Goal: Task Accomplishment & Management: Use online tool/utility

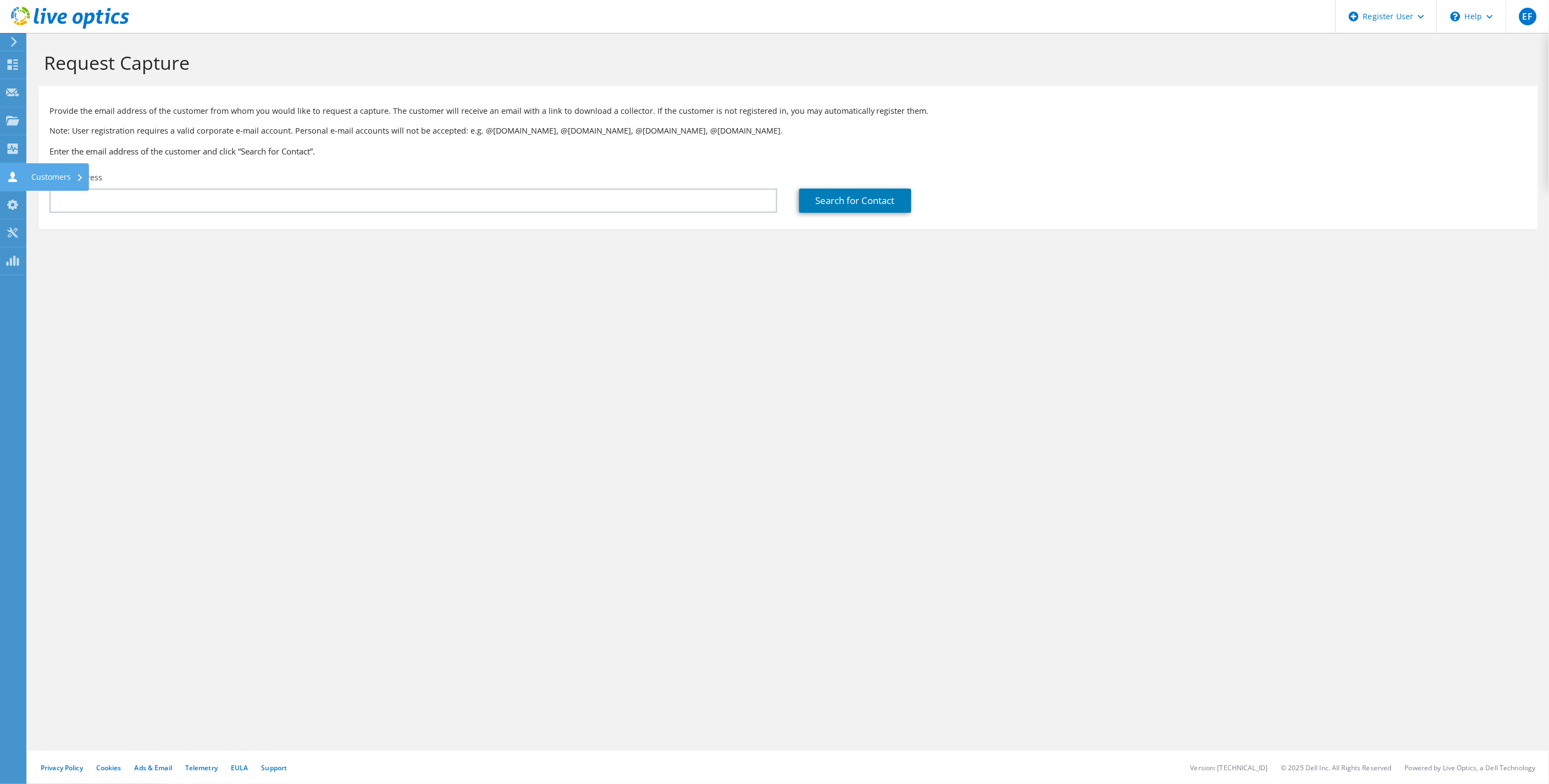
click at [13, 178] on use at bounding box center [13, 176] width 8 height 11
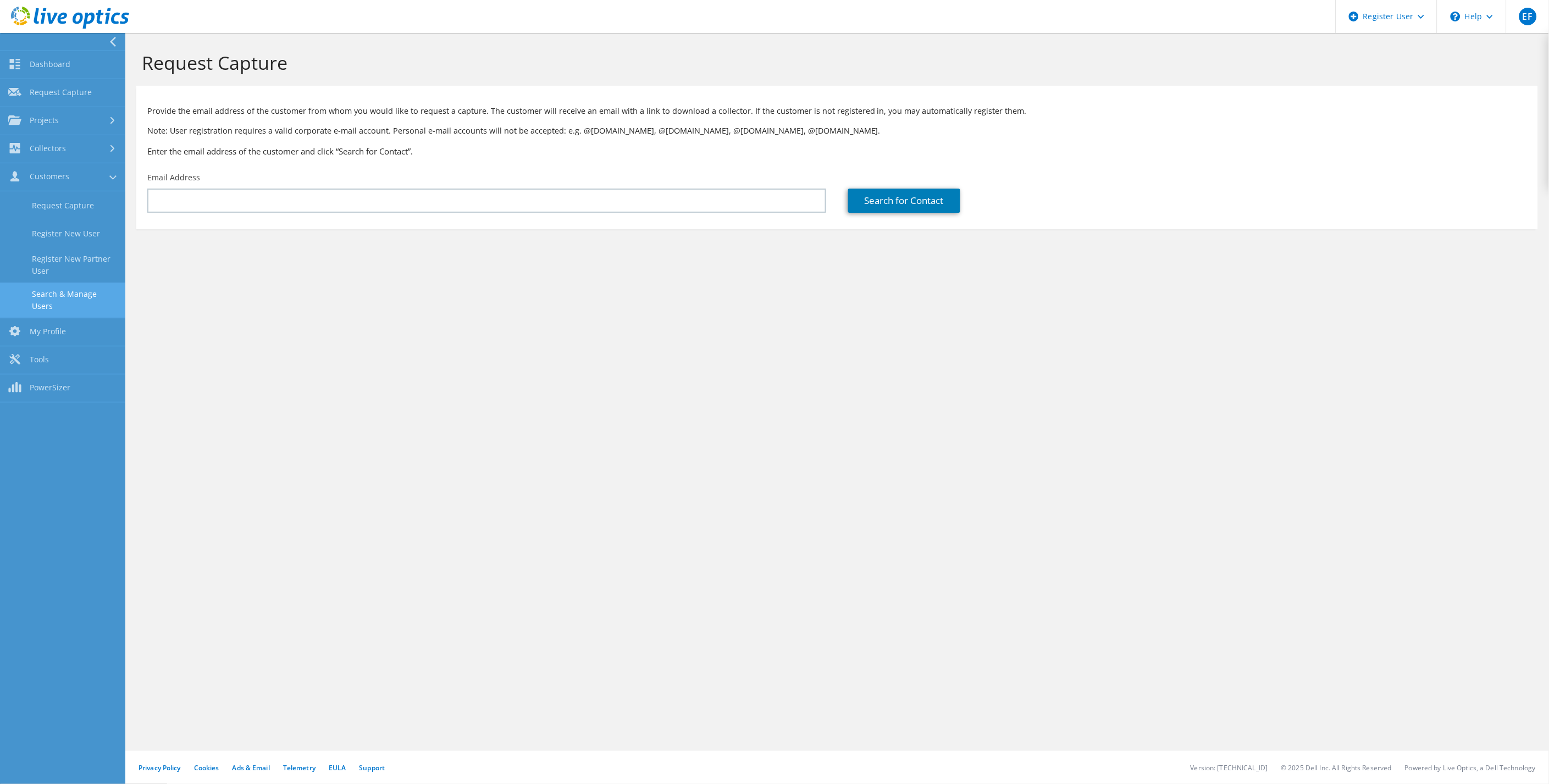
click at [80, 296] on link "Search & Manage Users" at bounding box center [62, 300] width 125 height 35
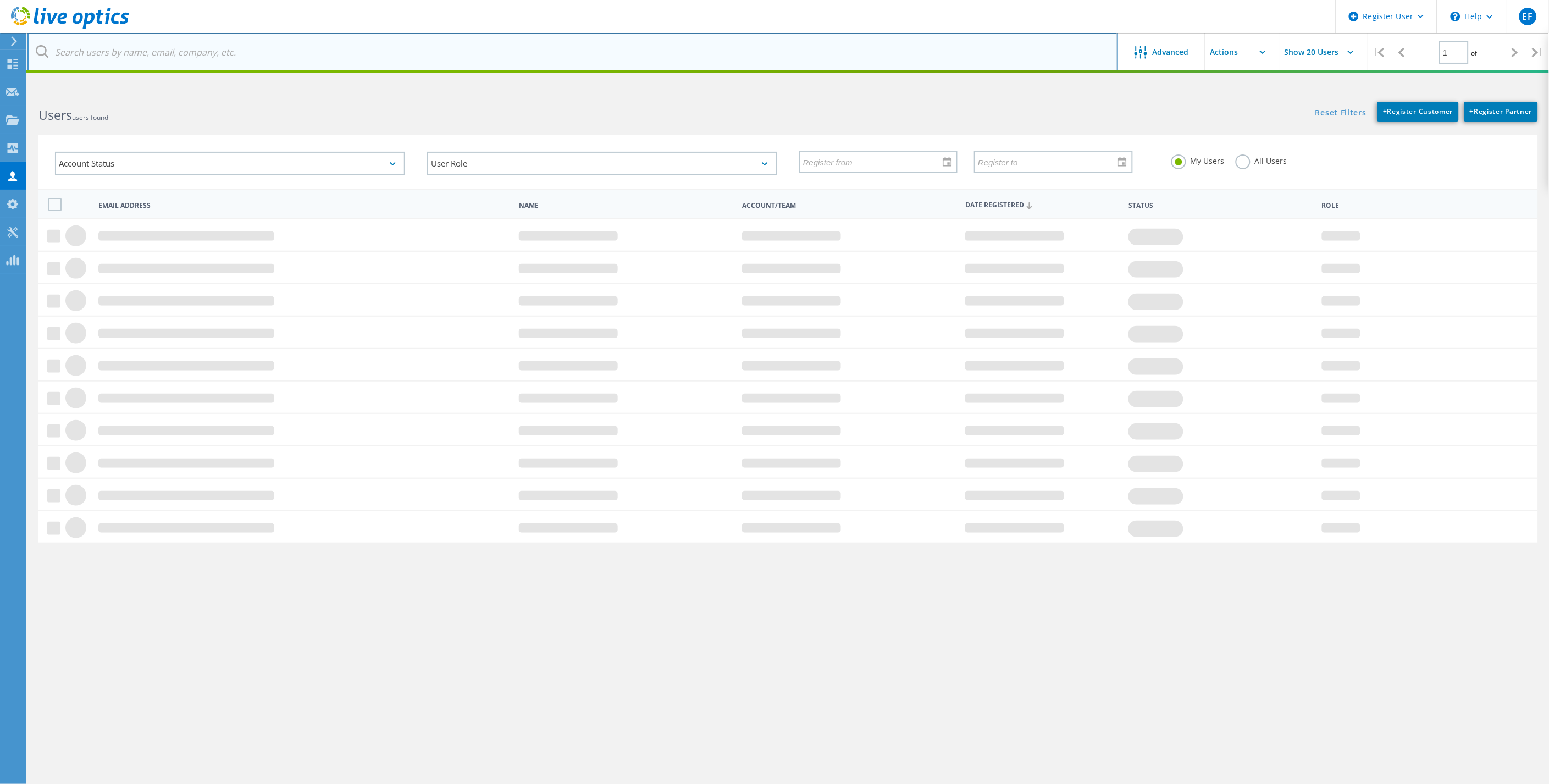
click at [293, 57] on input "text" at bounding box center [573, 52] width 1091 height 38
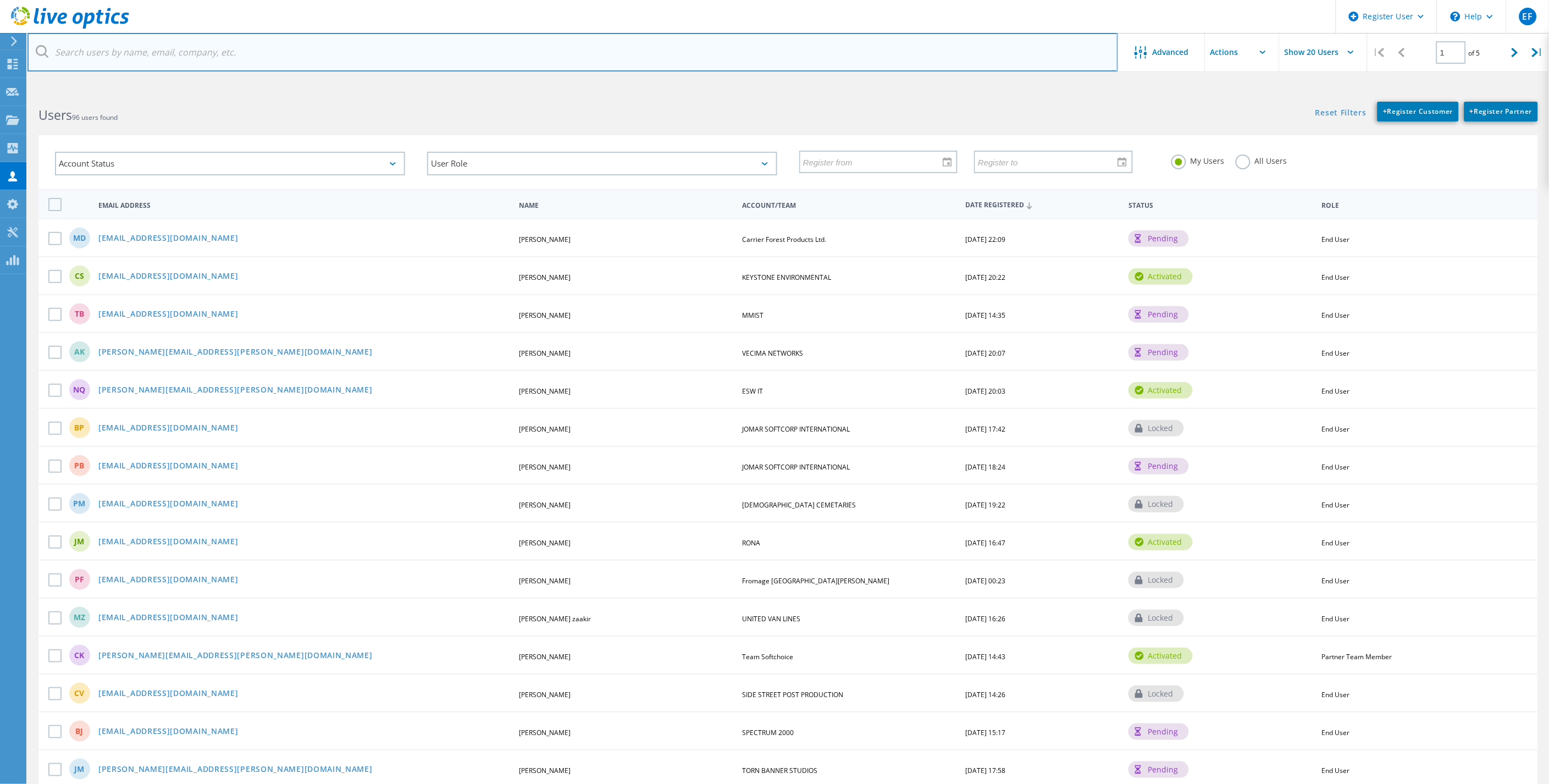
type input "O"
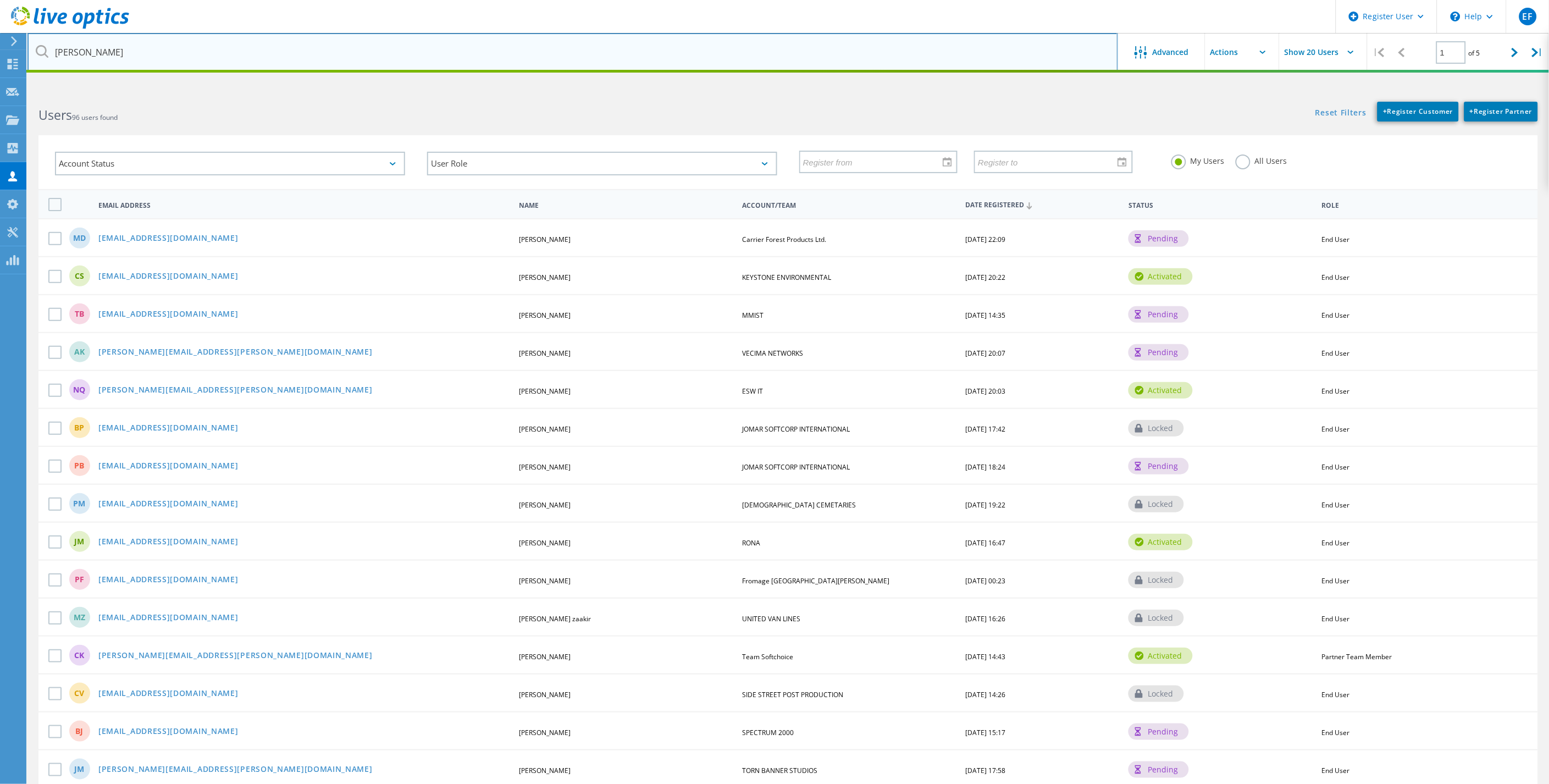
type input "Abell"
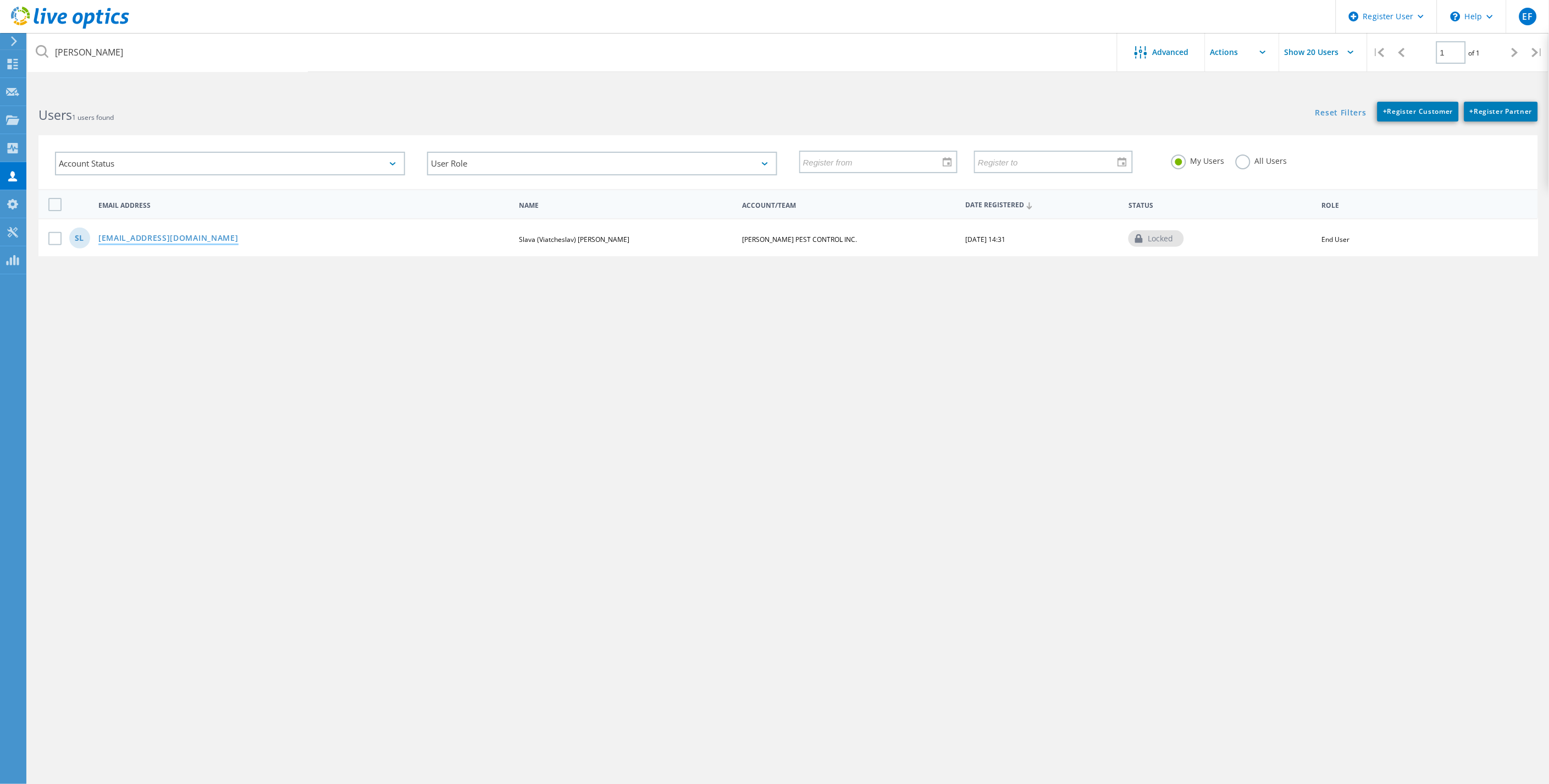
click at [174, 234] on link "[EMAIL_ADDRESS][DOMAIN_NAME]" at bounding box center [169, 239] width 140 height 9
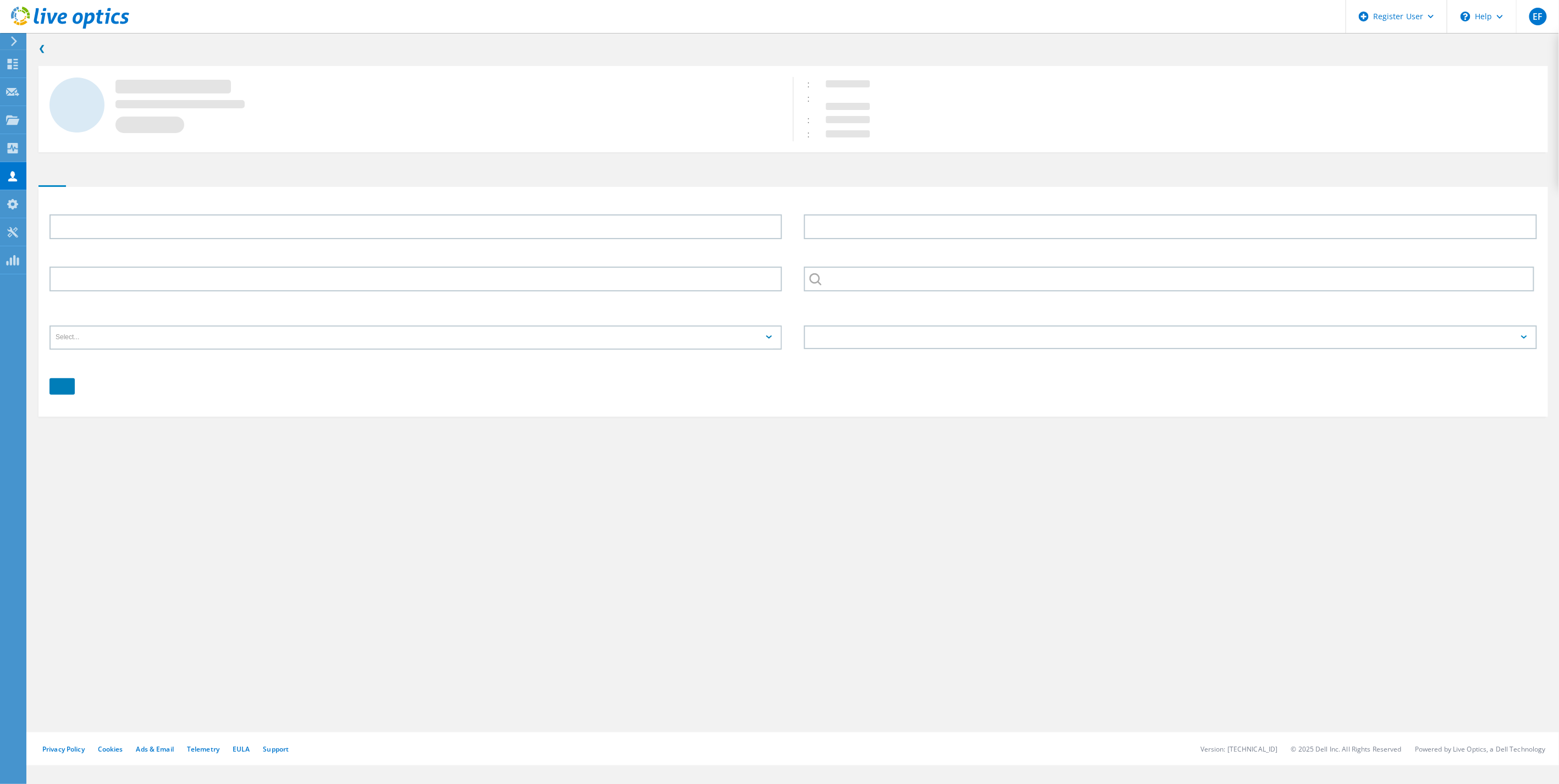
type input "Slava (Viatcheslav)"
type input "Litvinenko"
type input "[PERSON_NAME] PEST CONTROL INC."
type input "English"
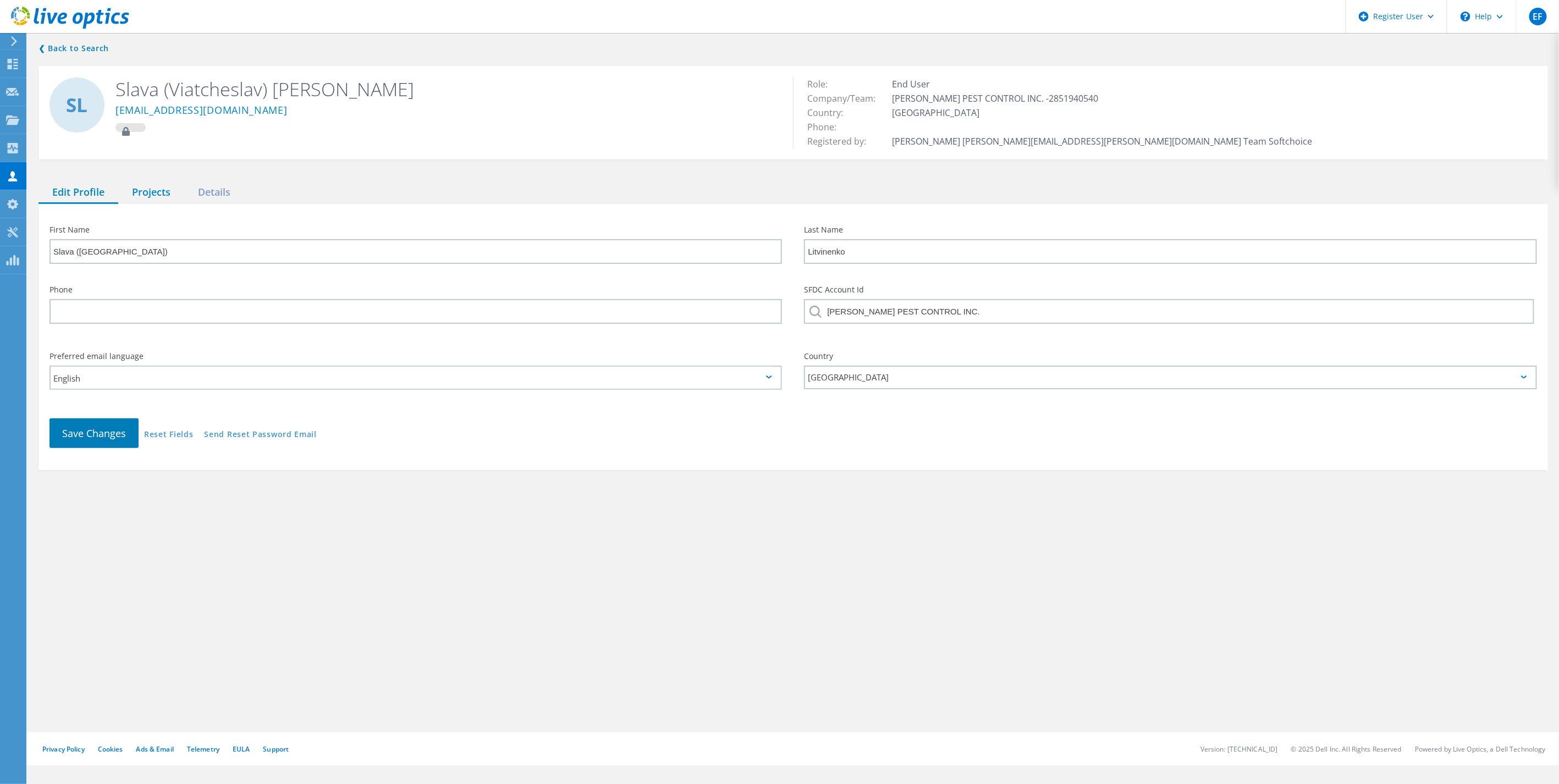
click at [159, 194] on div "Projects" at bounding box center [151, 193] width 66 height 23
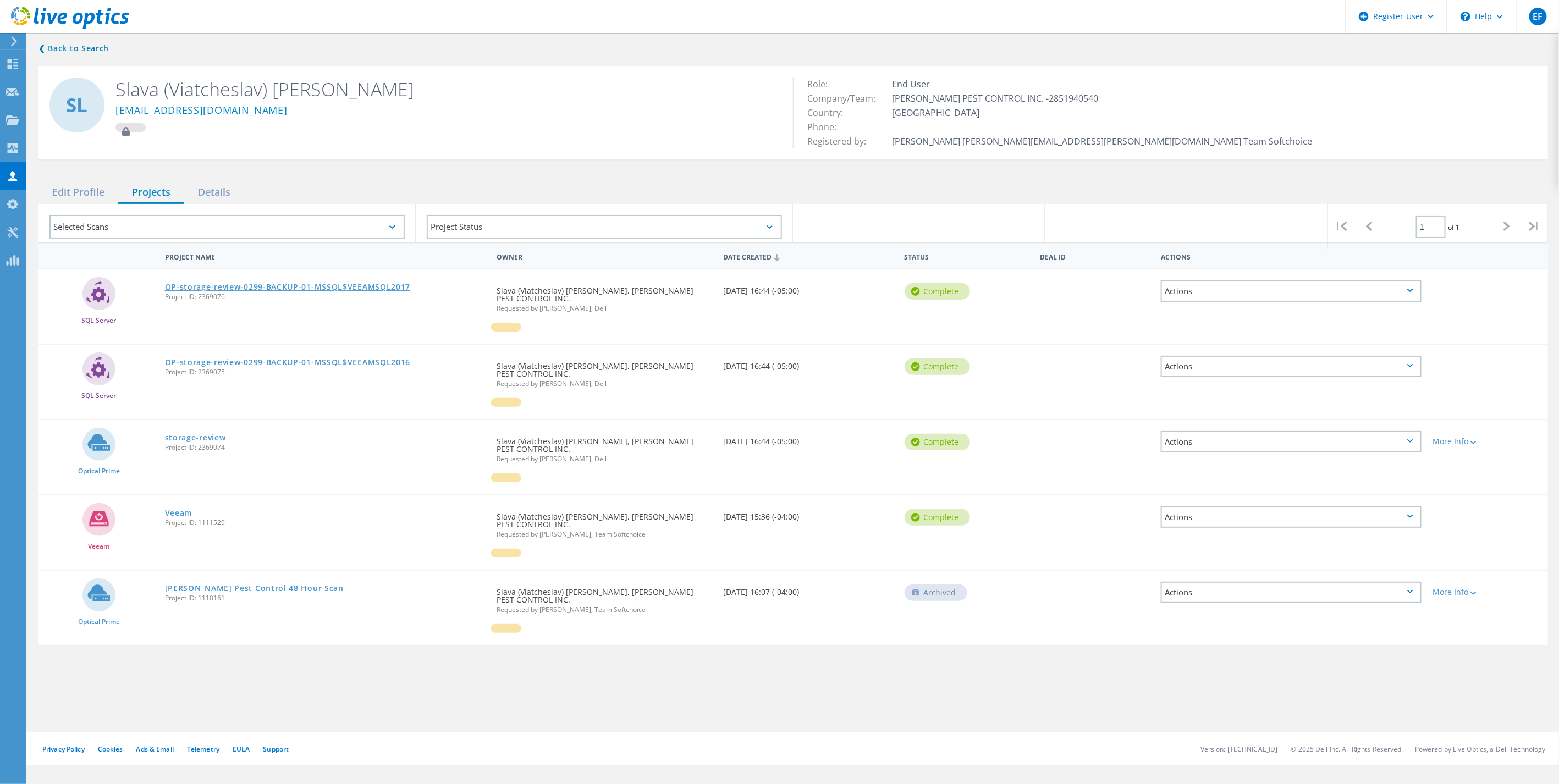
click at [328, 283] on link "OP-storage-review-0299-BACKUP-01-MSSQL$VEEAMSQL2017" at bounding box center [288, 287] width 246 height 8
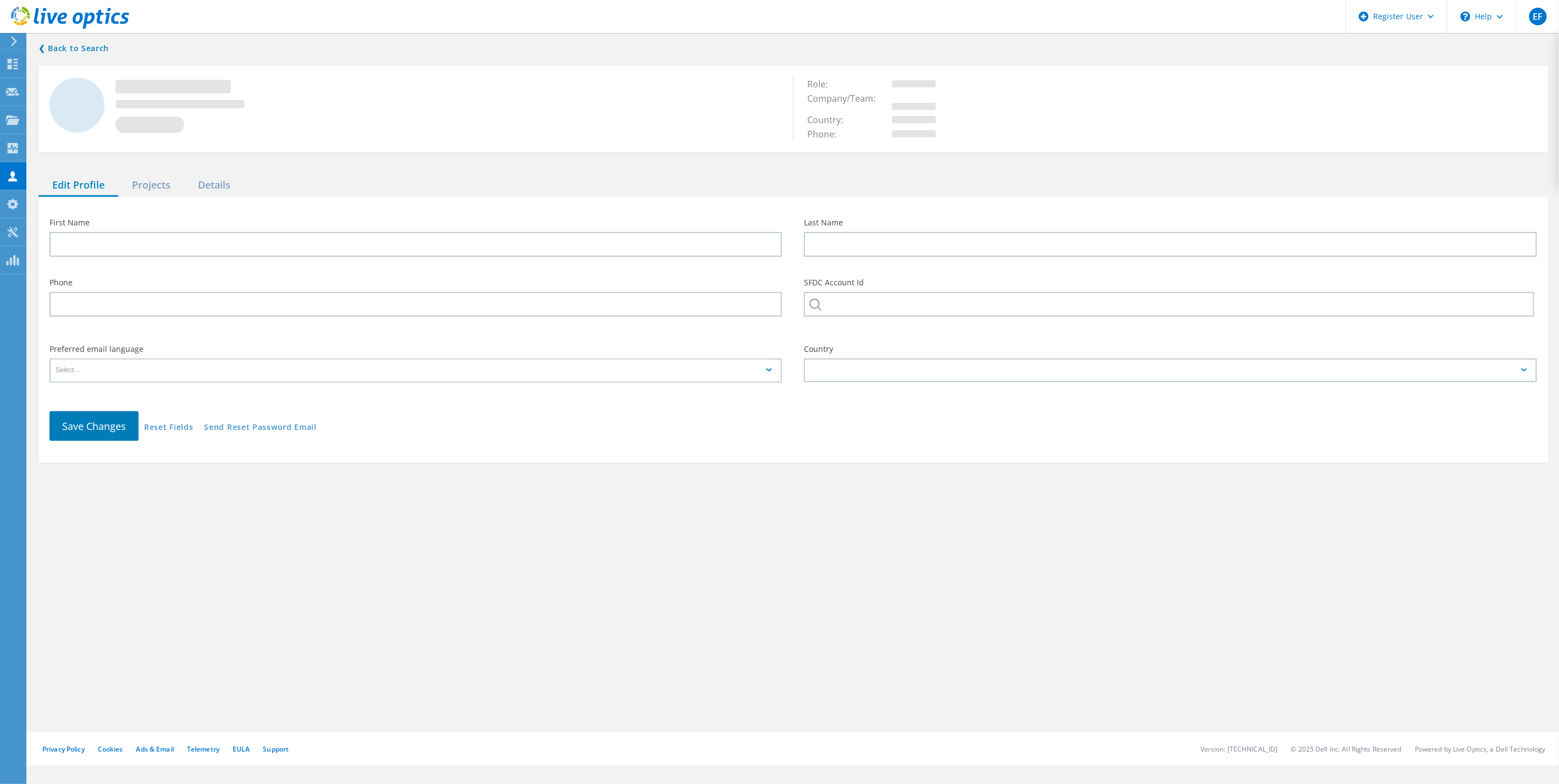
type input "Slava (Viatcheslav)"
type input "Litvinenko"
type input "[PERSON_NAME] PEST CONTROL INC."
type input "English"
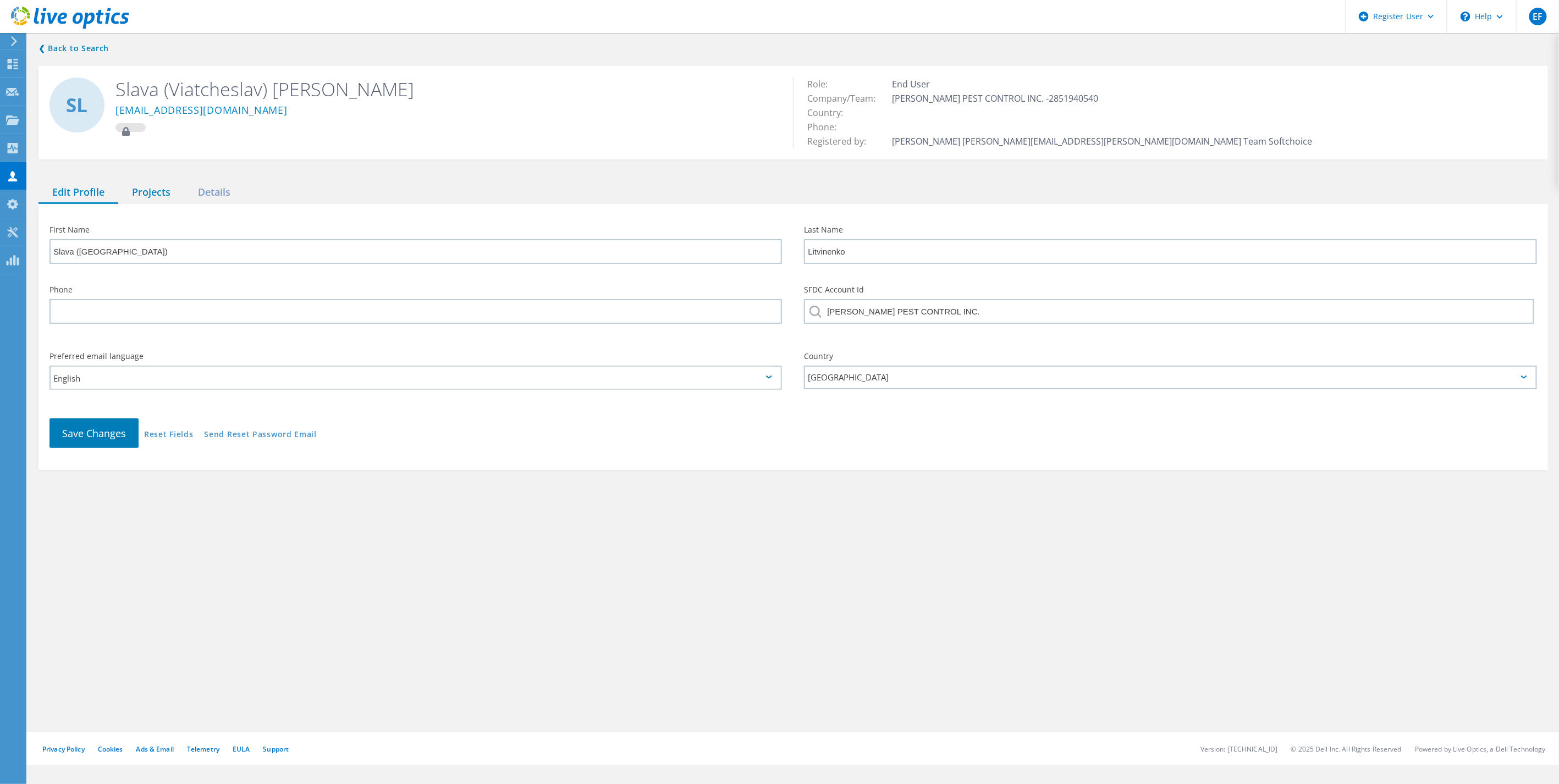
click at [146, 188] on div "Projects" at bounding box center [151, 193] width 66 height 23
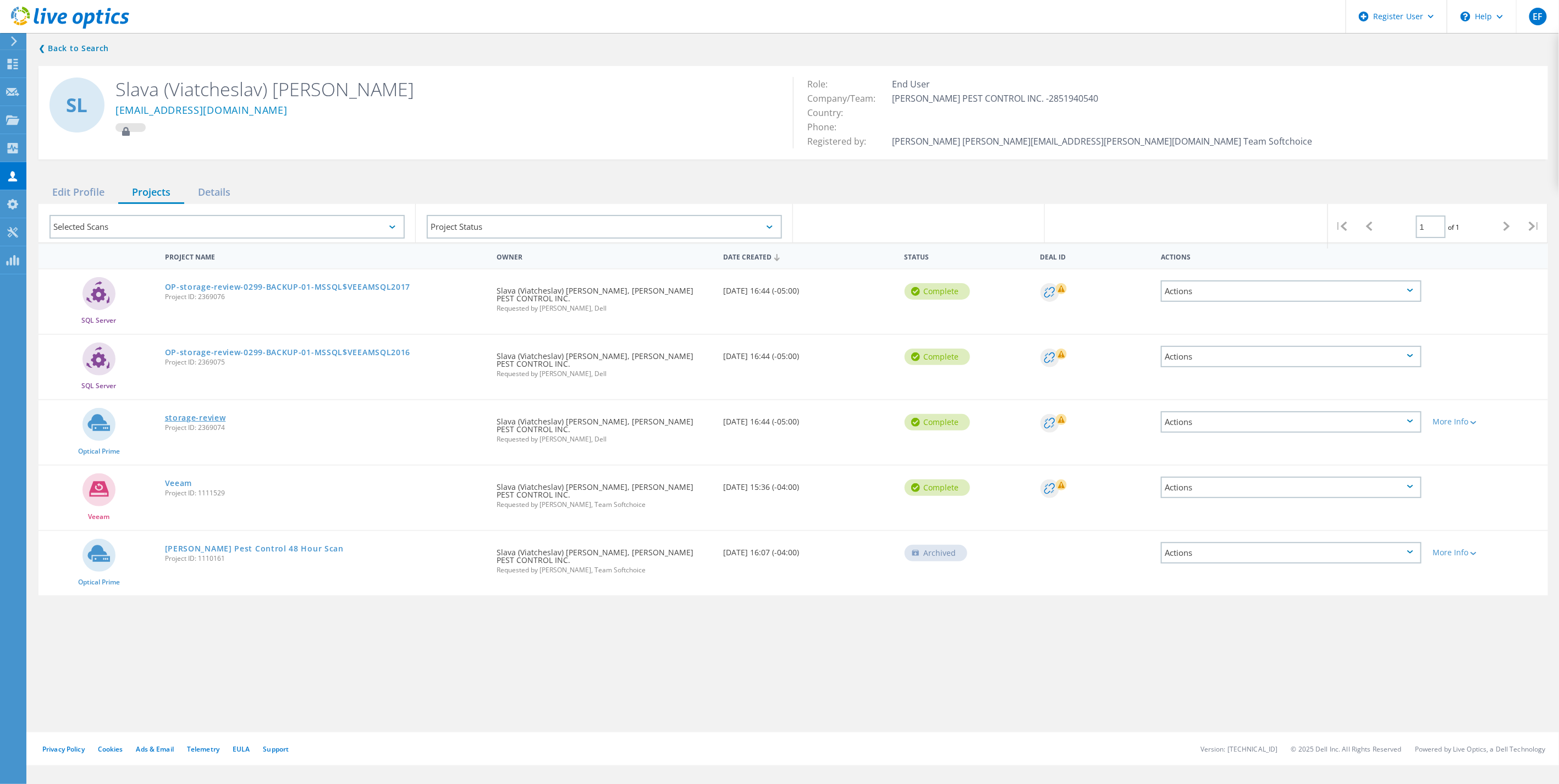
click at [212, 414] on link "storage-review" at bounding box center [195, 417] width 61 height 8
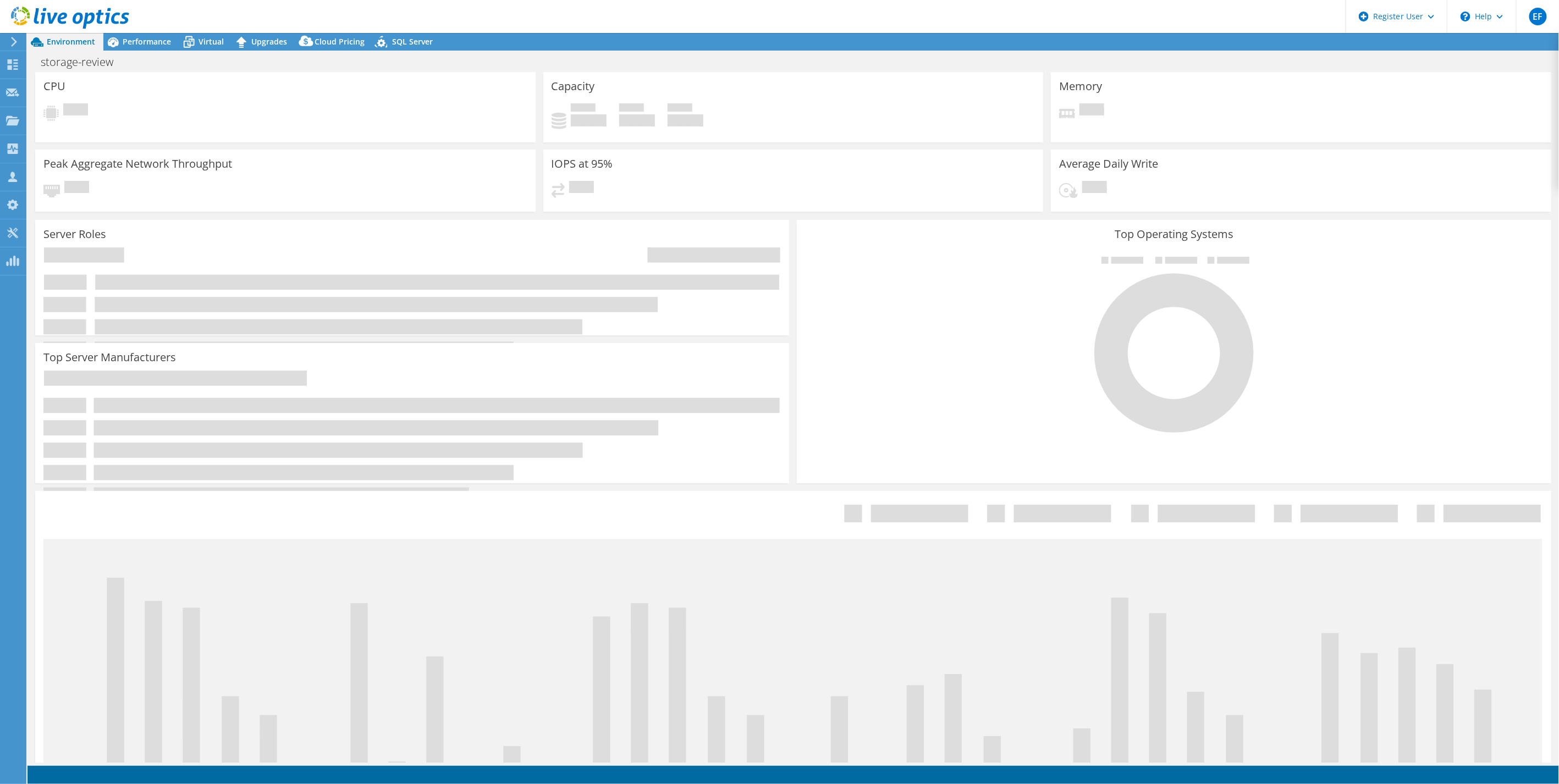
select select "USD"
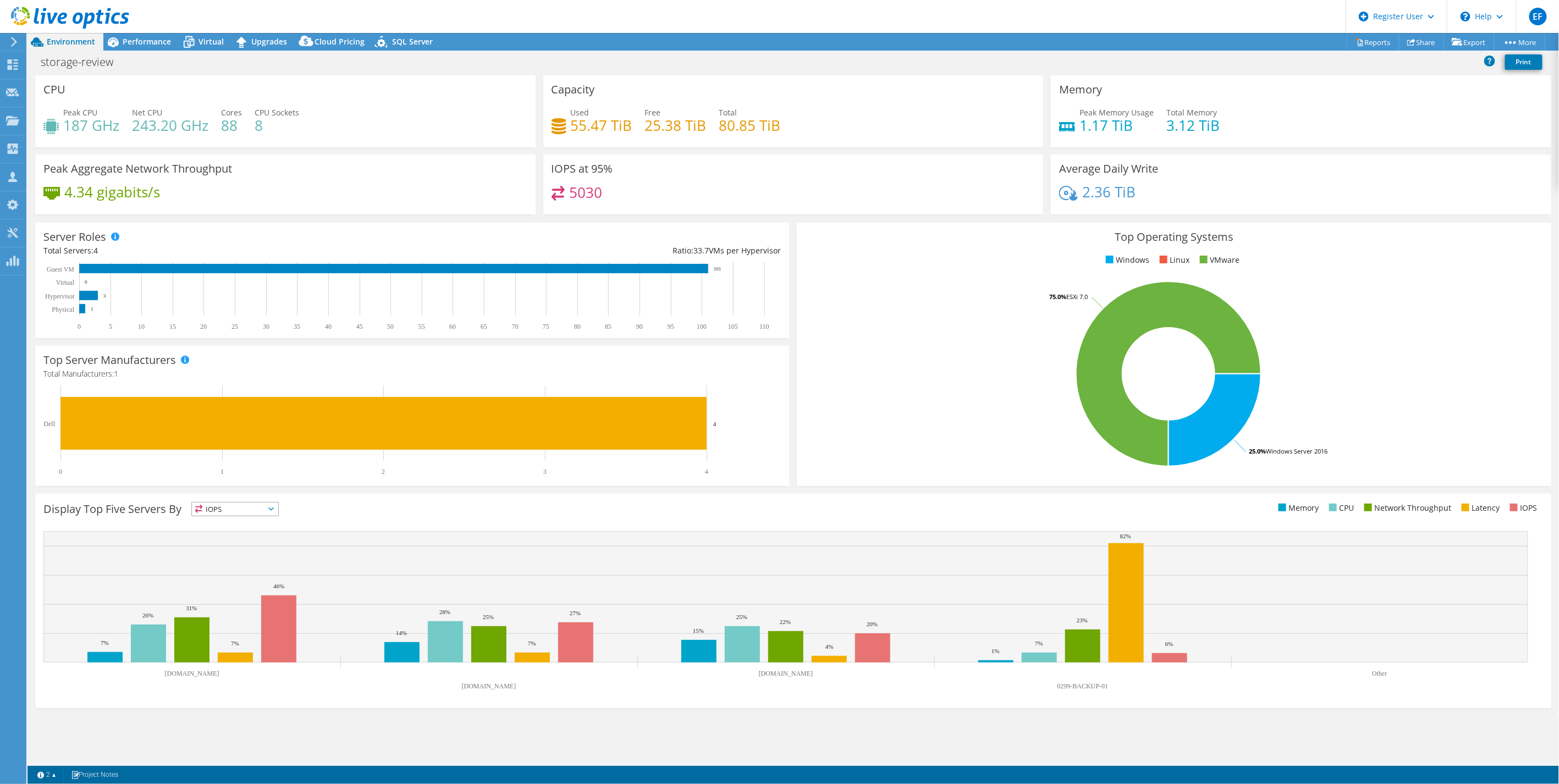
click at [1210, 512] on ul "Memory CPU Network Throughput Latency IOPS" at bounding box center [1167, 509] width 749 height 13
click at [837, 388] on rect at bounding box center [1168, 374] width 727 height 193
click at [297, 288] on rect at bounding box center [407, 296] width 727 height 69
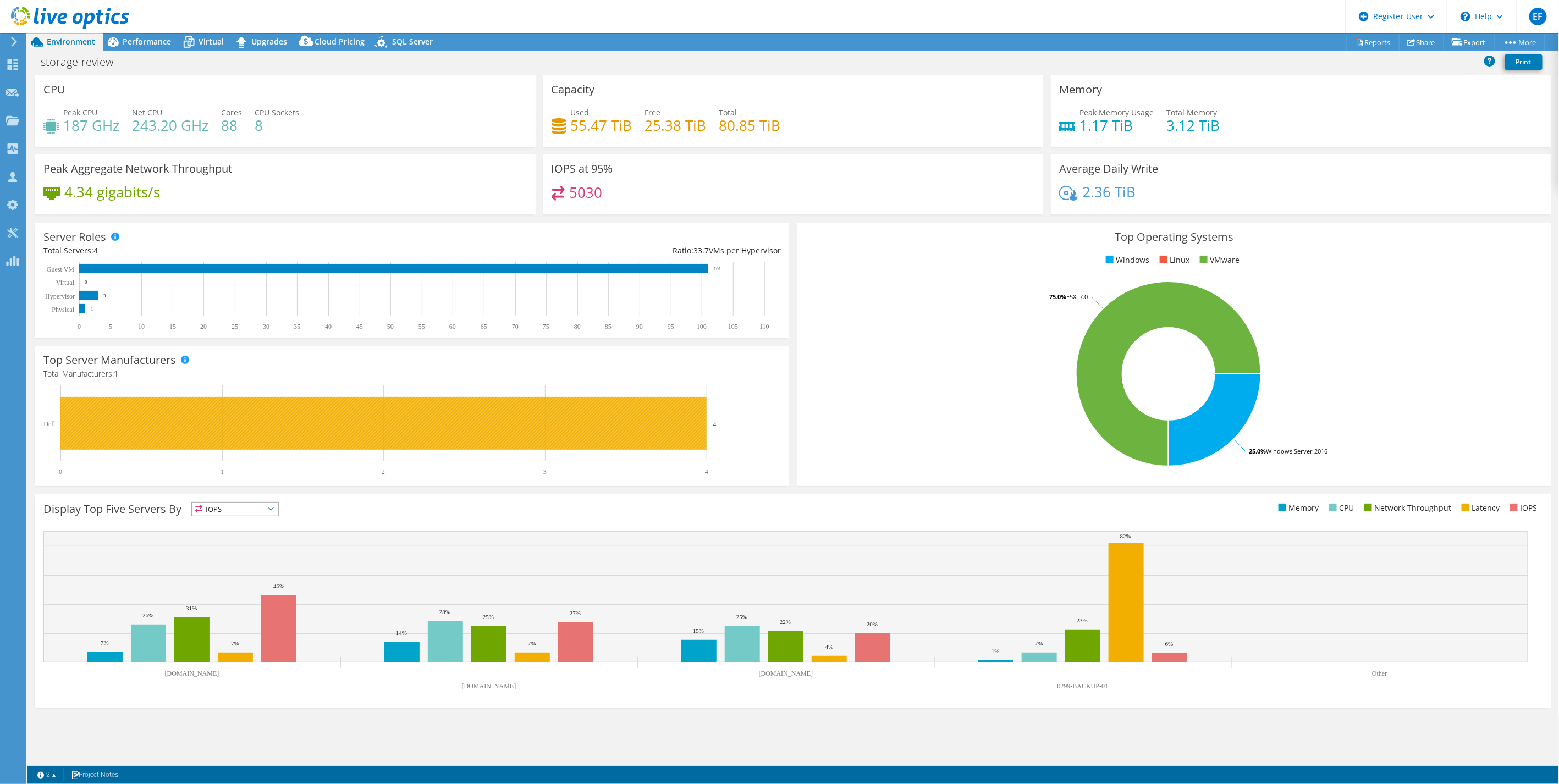
click at [552, 416] on rect at bounding box center [383, 423] width 646 height 53
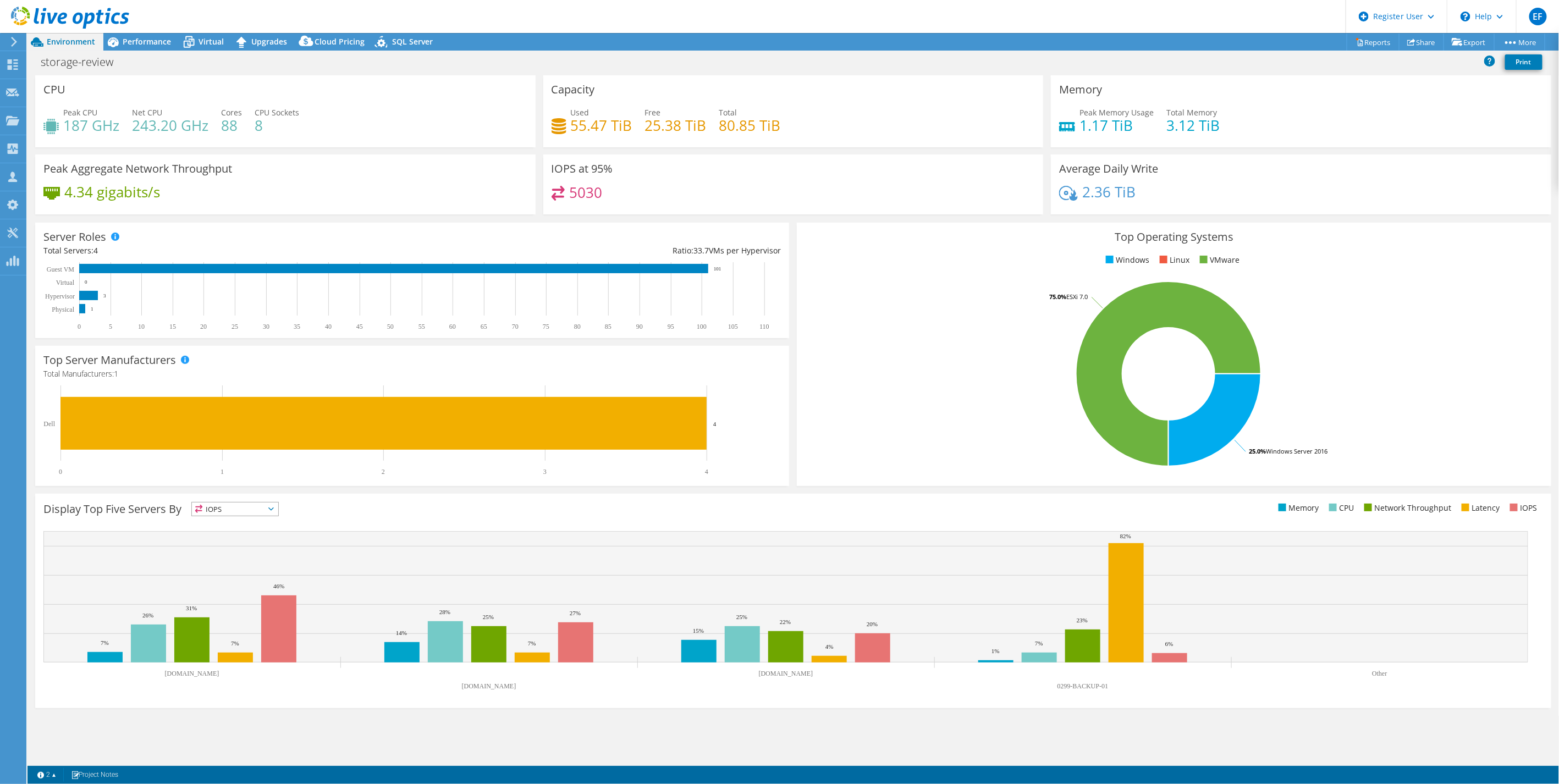
click at [830, 408] on rect at bounding box center [1168, 374] width 727 height 193
click at [18, 92] on icon at bounding box center [13, 92] width 13 height 11
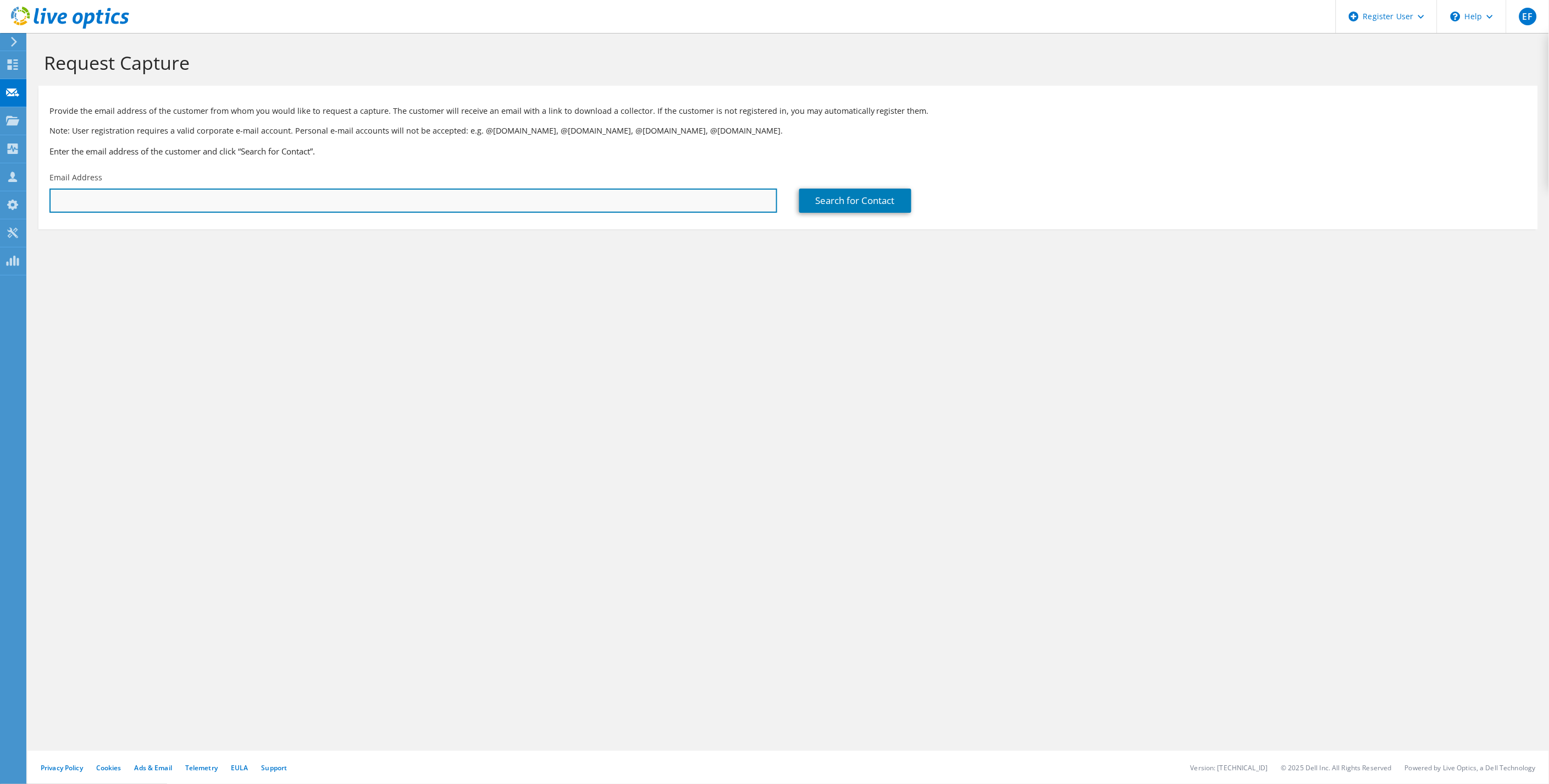
click at [315, 205] on input "text" at bounding box center [414, 200] width 728 height 24
paste input "I’ve been riding a terrible bike I found at the junkyard for years. I’m a commi…"
type input "I’ve been riding a terrible bike I found at the junkyard for years. I’m a commi…"
drag, startPoint x: 443, startPoint y: 191, endPoint x: -195, endPoint y: 190, distance: 638.0
click at [0, 190] on html "EF Dell User Elliot Fernandes Elliot.Fernandes@Dell.com Dell My Profile Log Out…" at bounding box center [774, 392] width 1549 height 784
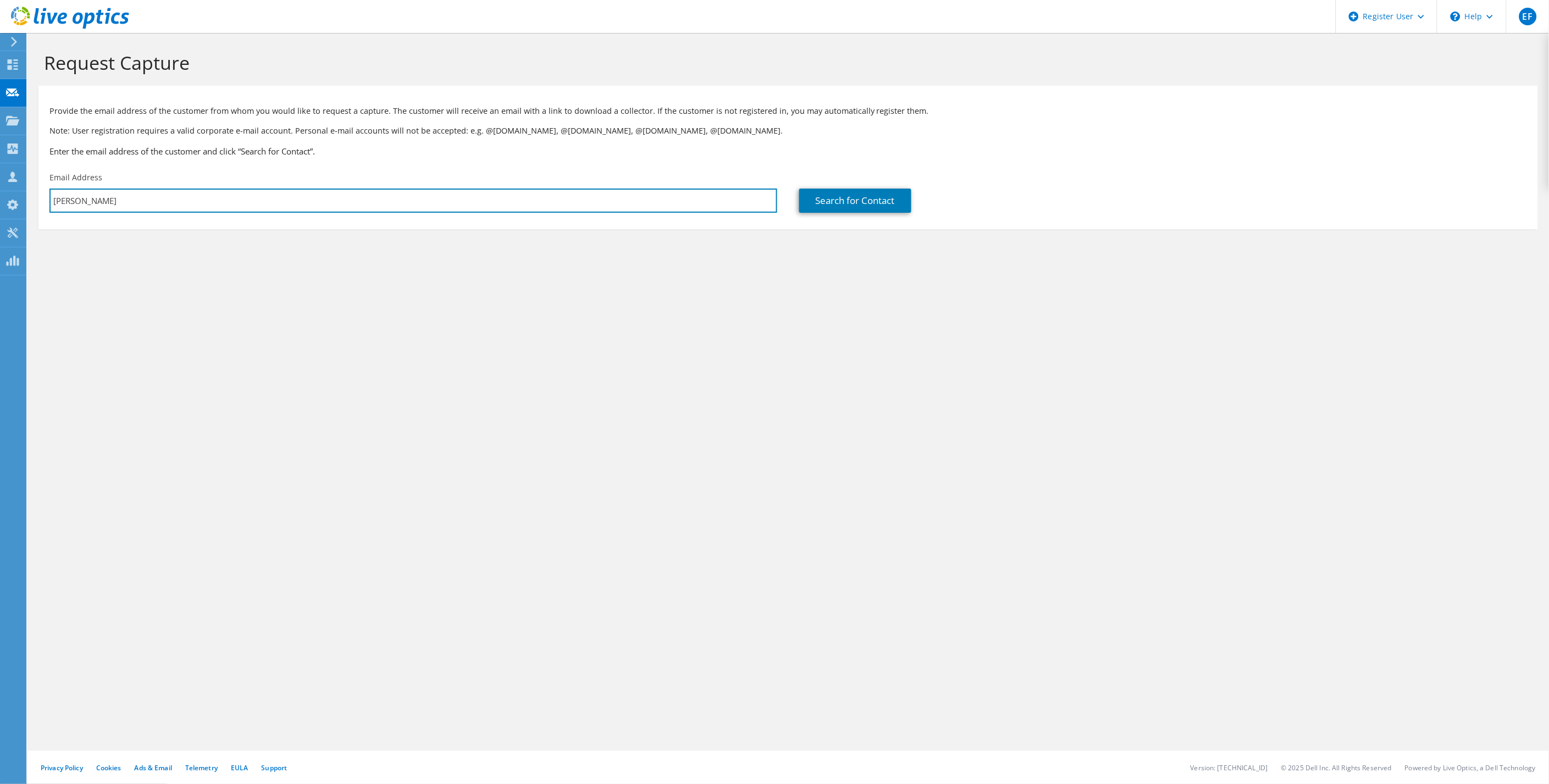
type input "abell"
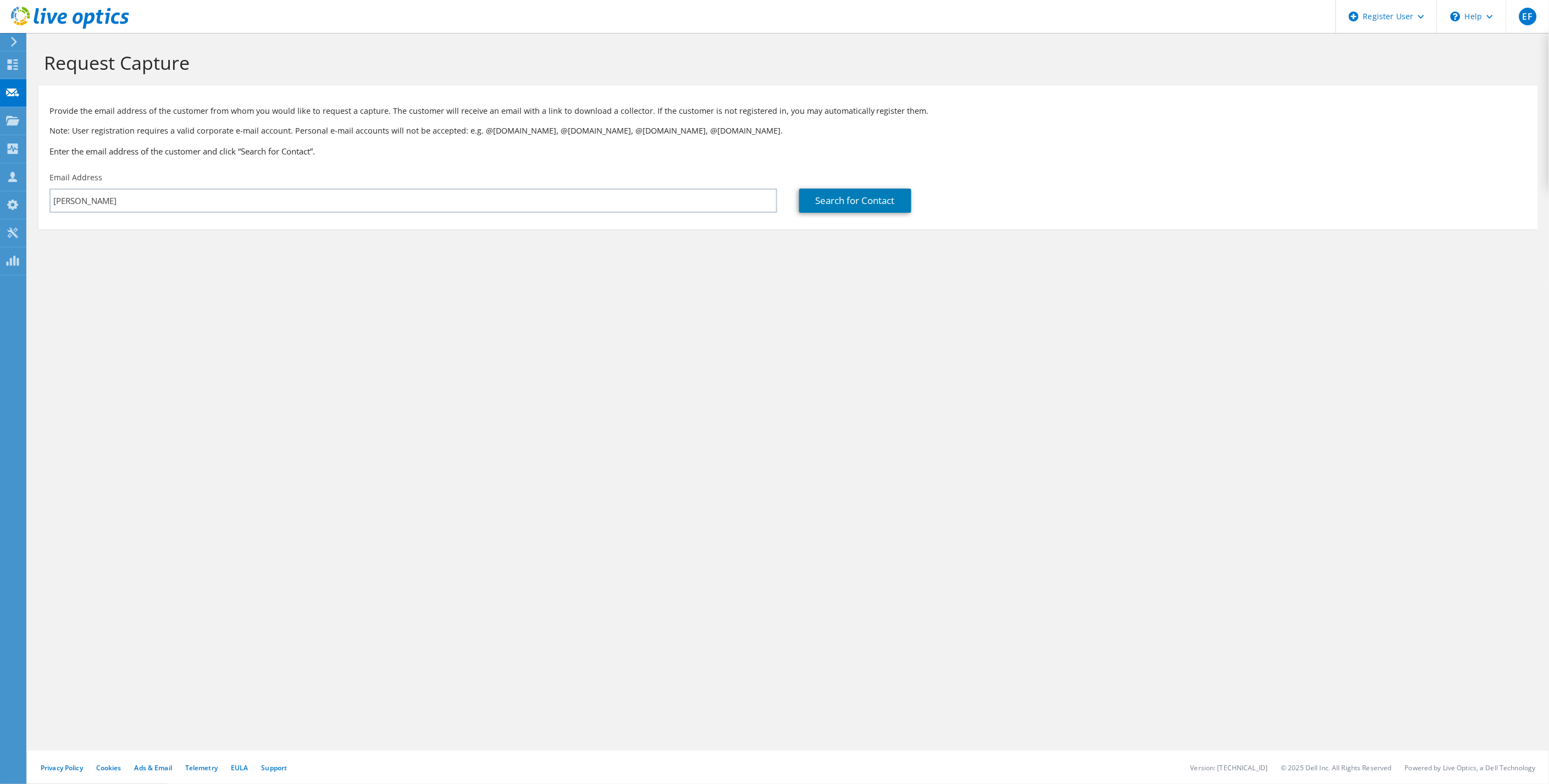
click at [208, 358] on div "Request Capture Provide the email address of the customer from whom you would l…" at bounding box center [788, 409] width 1522 height 751
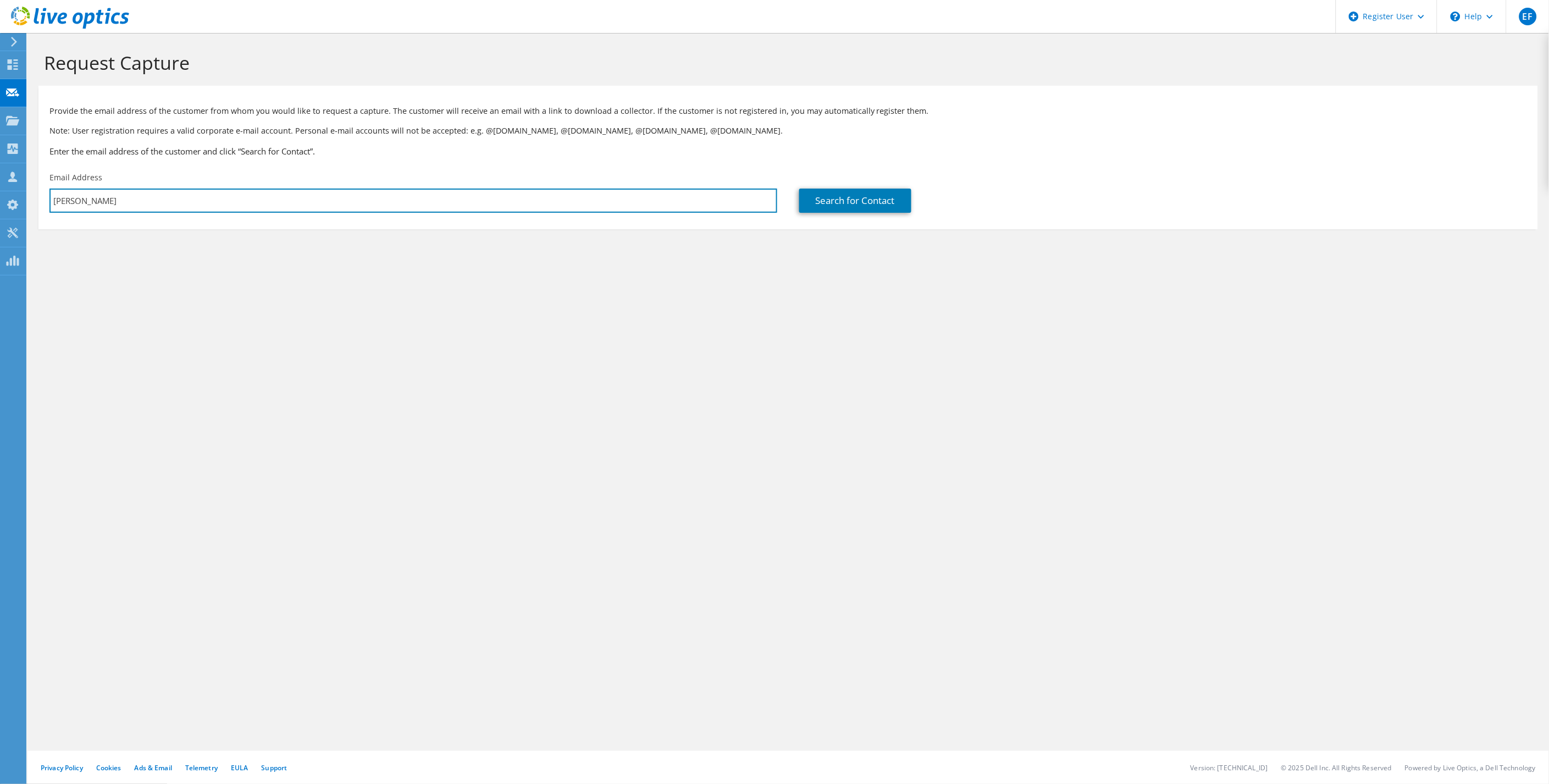
drag, startPoint x: 57, startPoint y: 207, endPoint x: 209, endPoint y: 288, distance: 172.2
click at [30, 207] on section "Request Capture Provide the email address of the customer from whom you would l…" at bounding box center [788, 159] width 1522 height 251
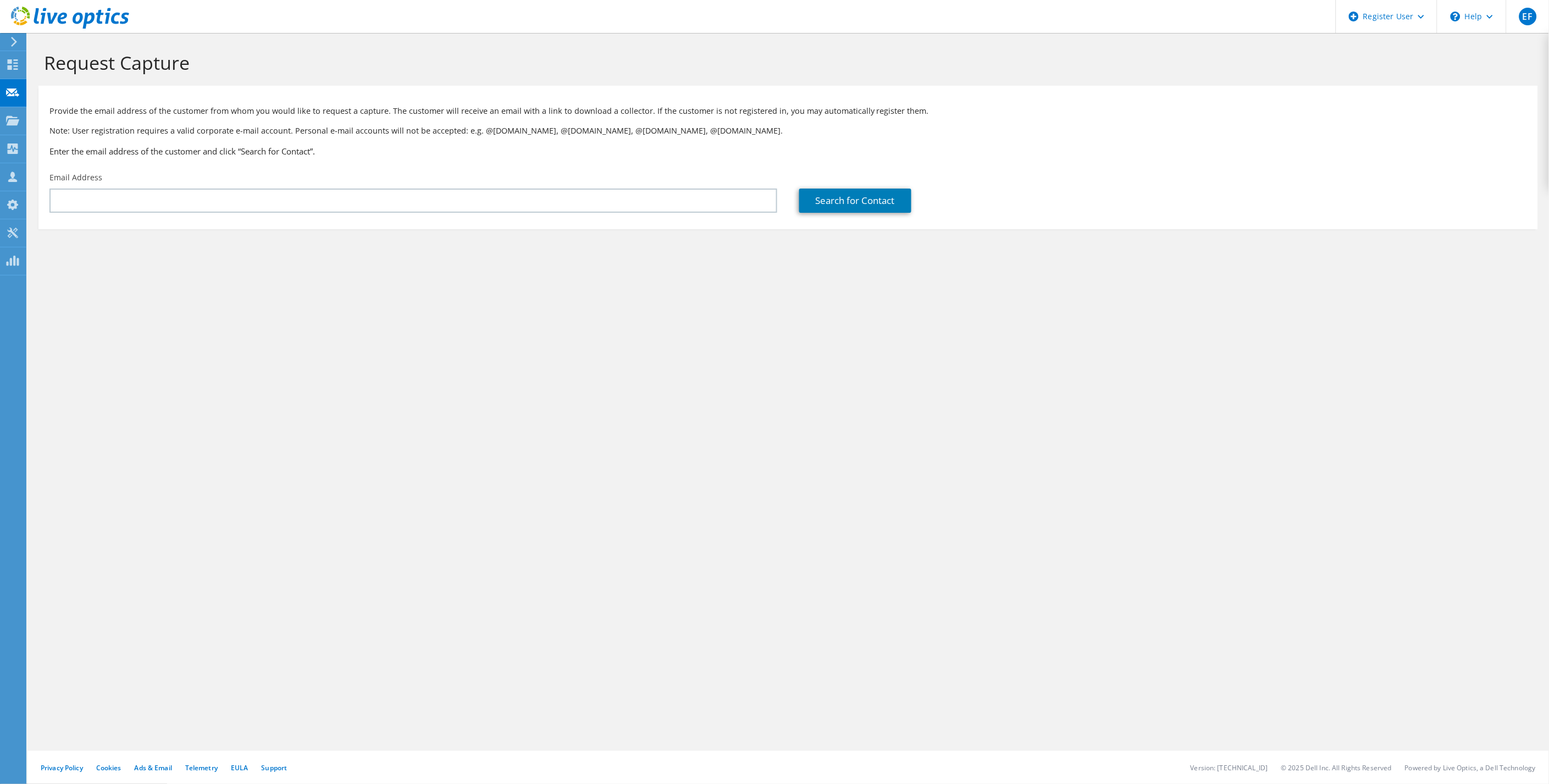
click at [217, 295] on div "Request Capture Provide the email address of the customer from whom you would l…" at bounding box center [788, 409] width 1522 height 751
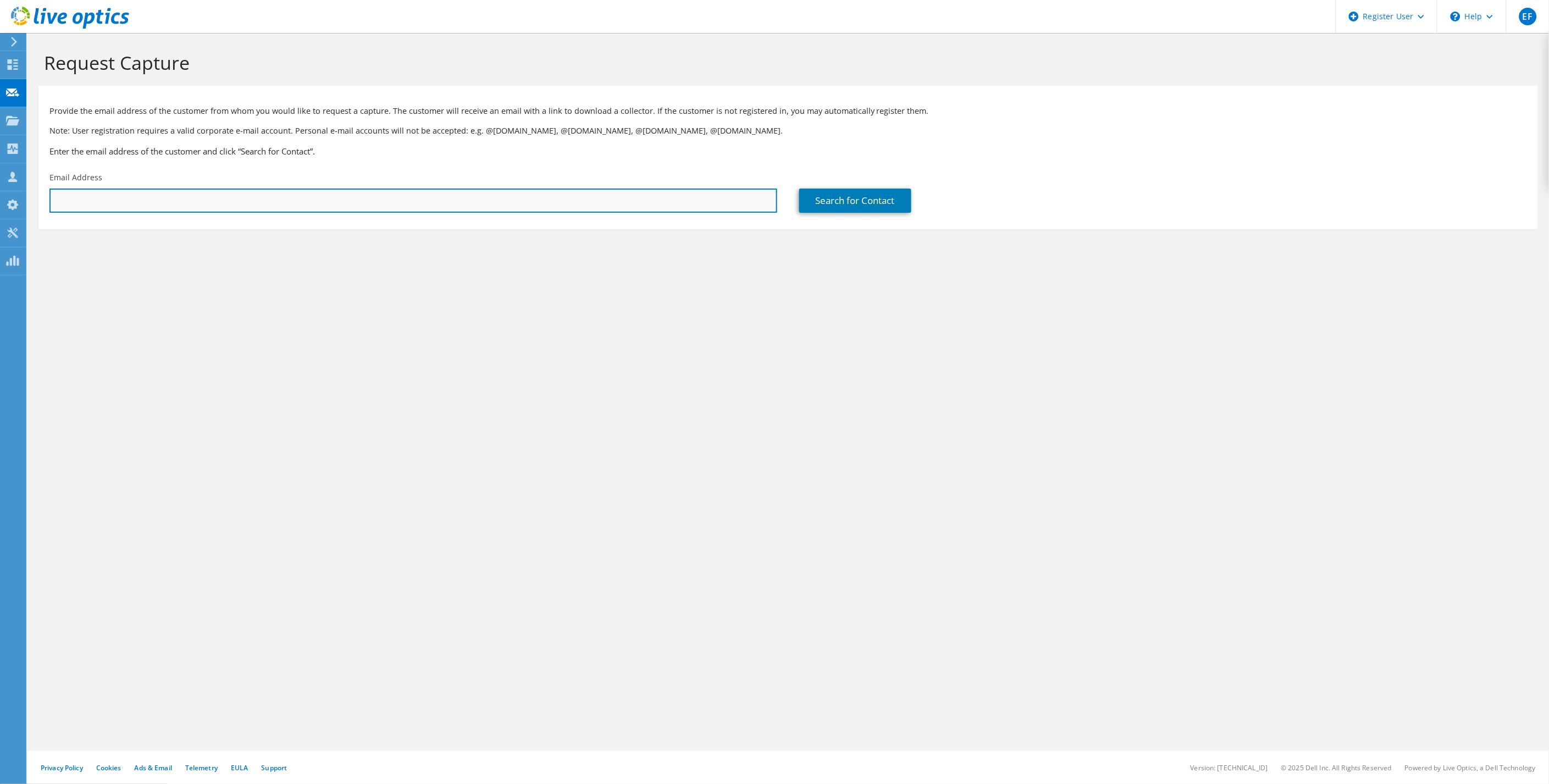
drag, startPoint x: 229, startPoint y: 200, endPoint x: 235, endPoint y: 197, distance: 6.7
click at [232, 198] on input "text" at bounding box center [414, 200] width 728 height 24
paste input "[EMAIL_ADDRESS][DOMAIN_NAME]"
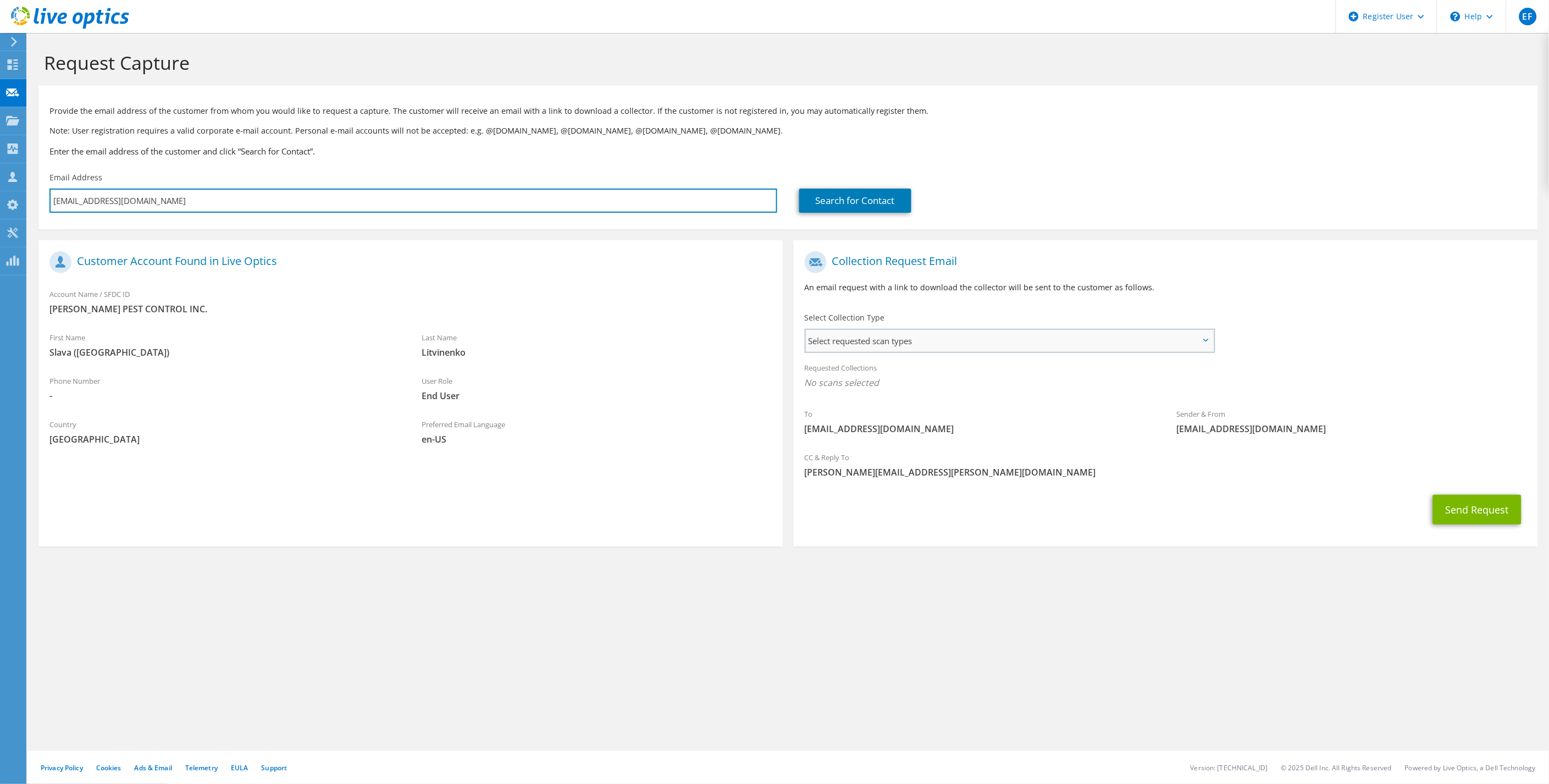
type input "[EMAIL_ADDRESS][DOMAIN_NAME]"
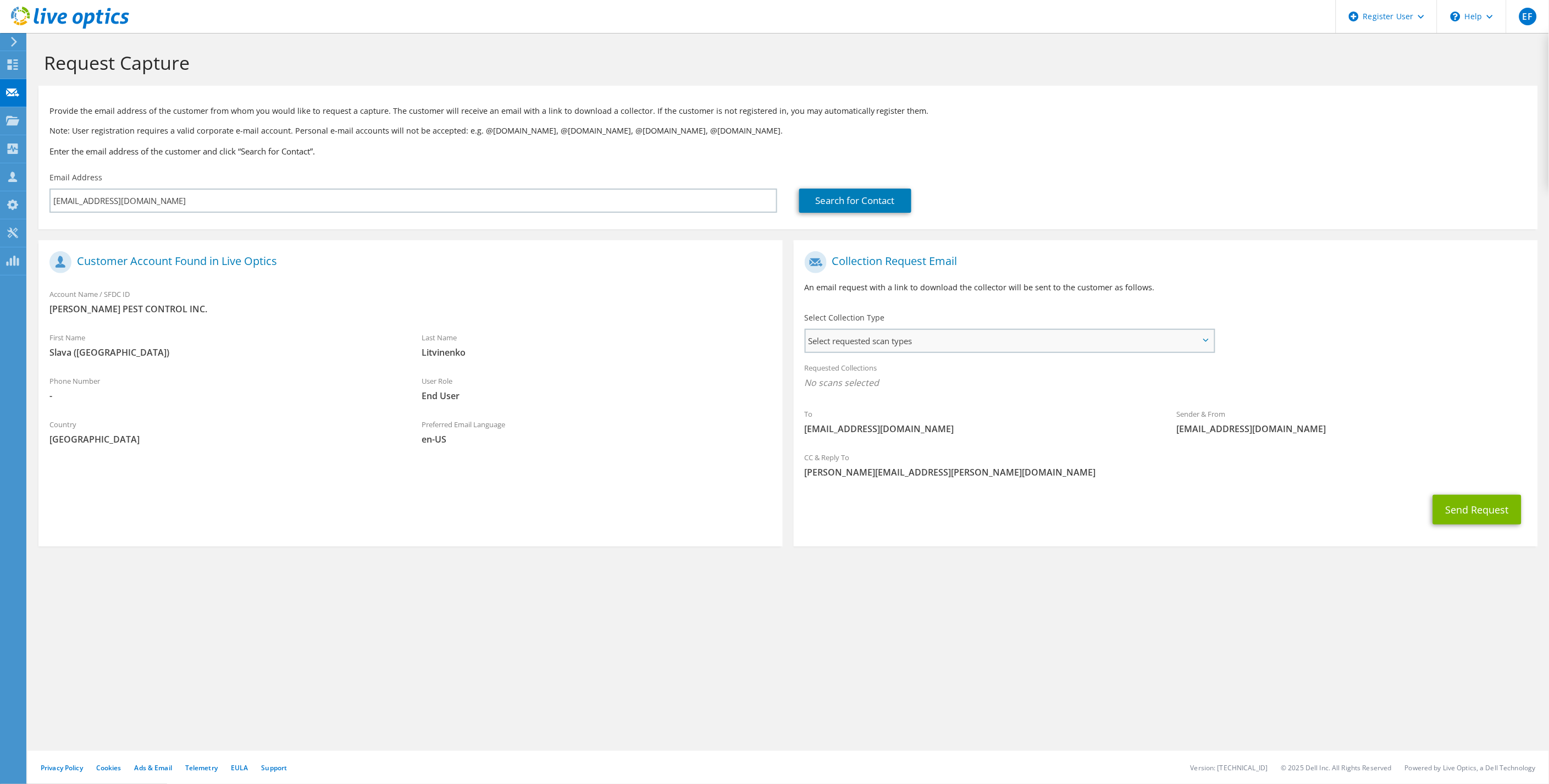
click at [875, 341] on span "Select requested scan types" at bounding box center [1010, 341] width 408 height 22
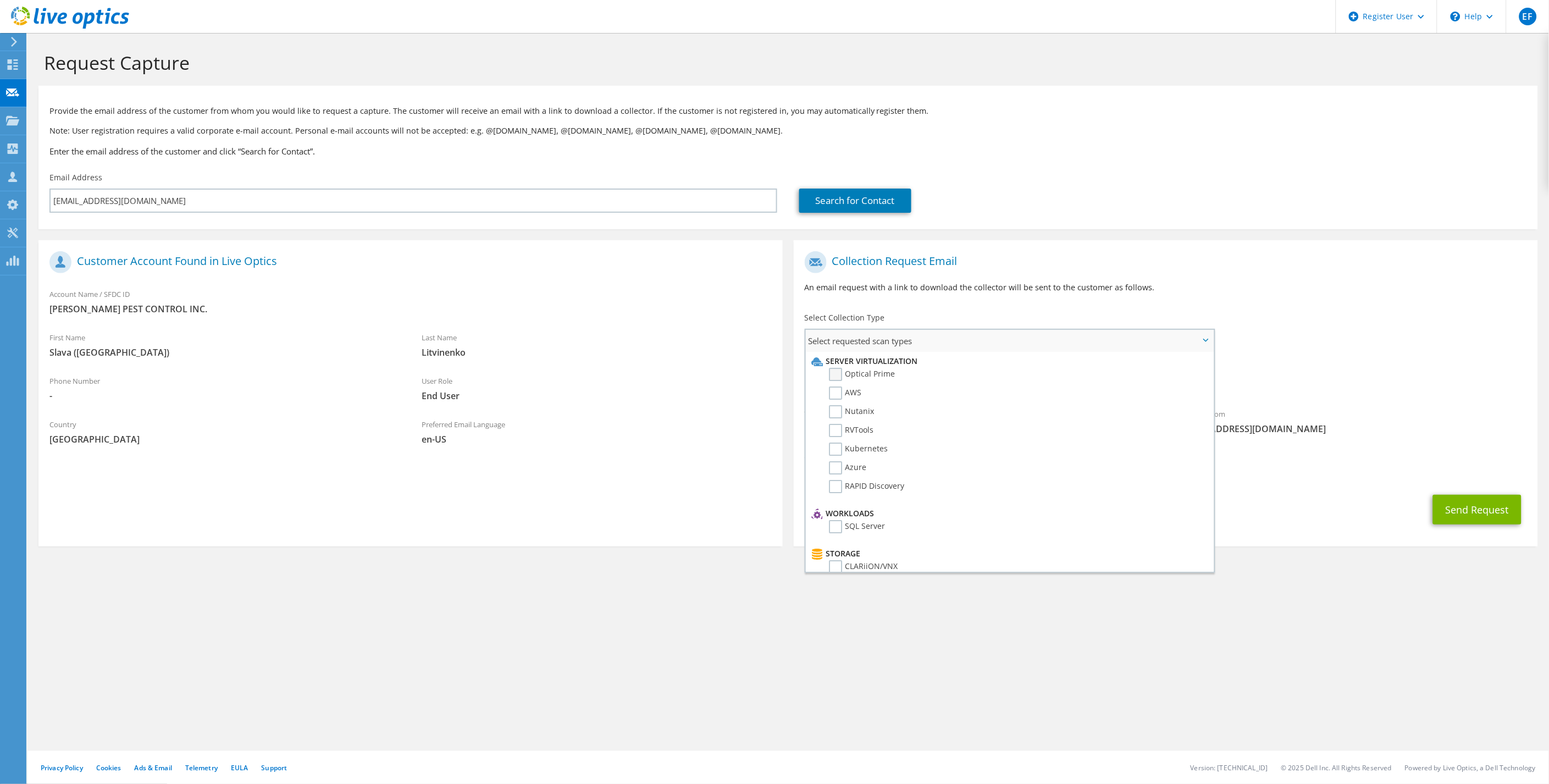
click at [846, 377] on label "Optical Prime" at bounding box center [862, 374] width 66 height 13
click at [0, 0] on input "Optical Prime" at bounding box center [0, 0] width 0 height 0
click at [943, 613] on div "Request Capture Provide the email address of the customer from whom you would l…" at bounding box center [788, 409] width 1522 height 751
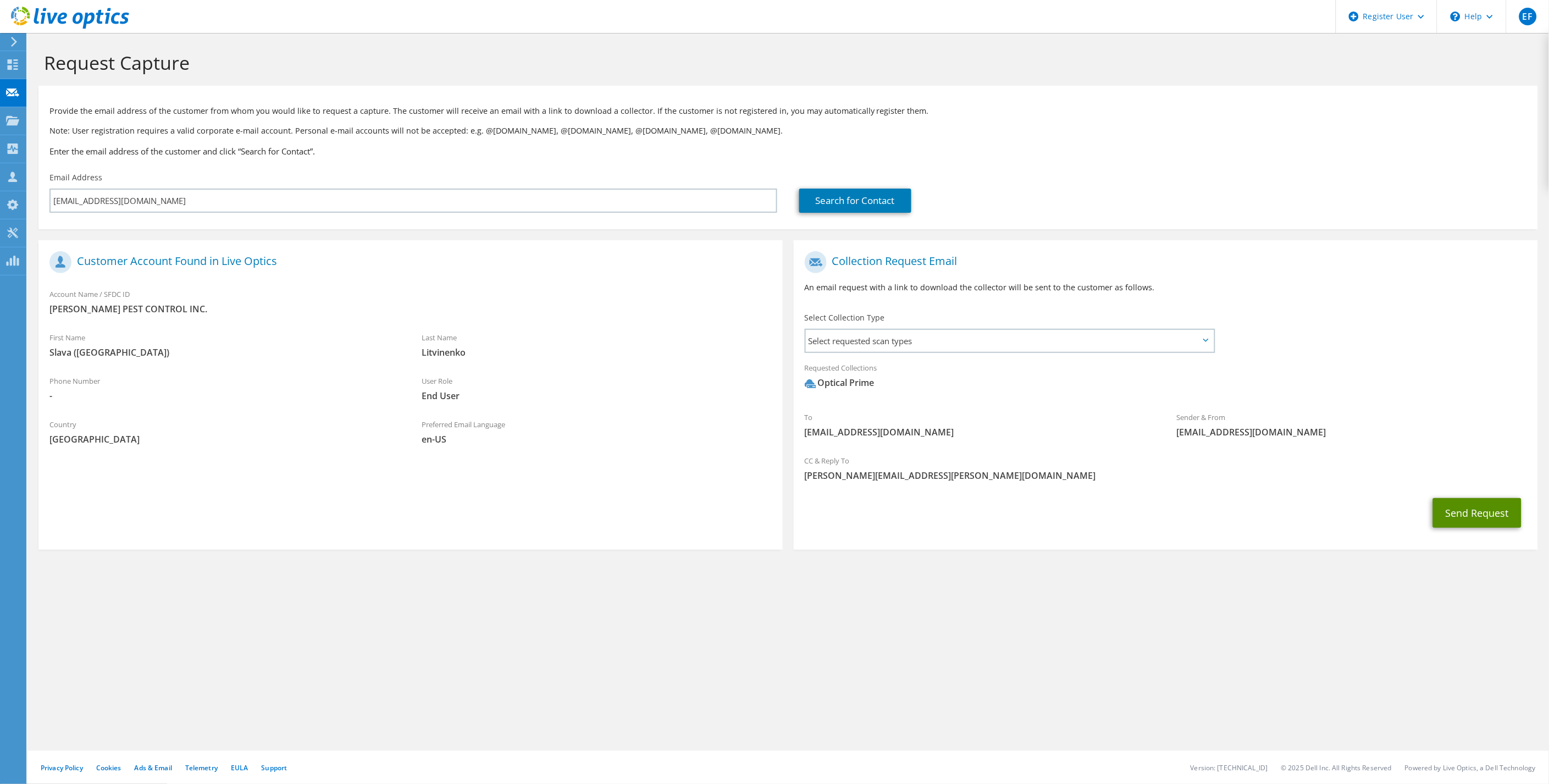
click at [1480, 507] on button "Send Request" at bounding box center [1477, 513] width 89 height 30
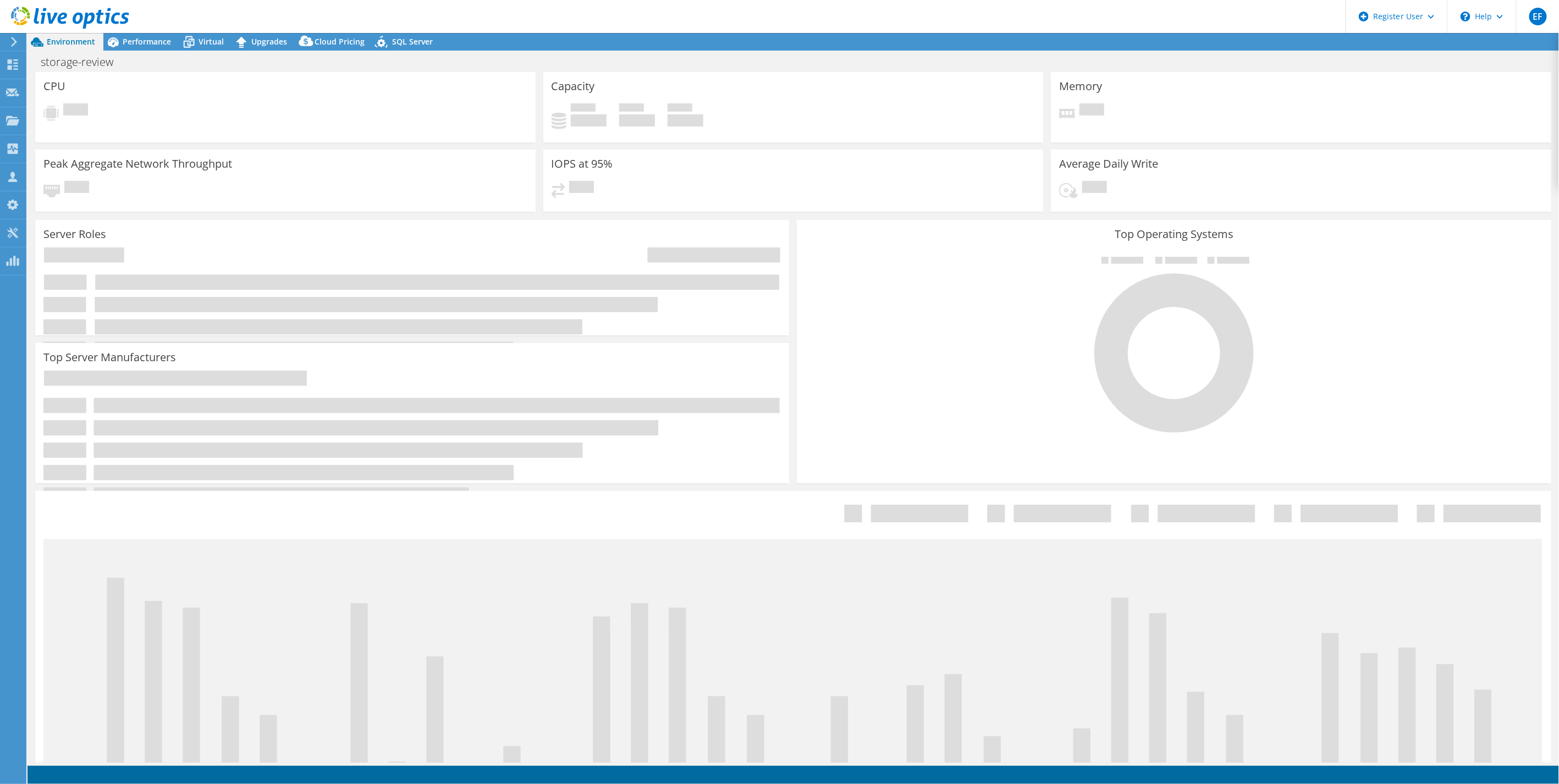
select select "USD"
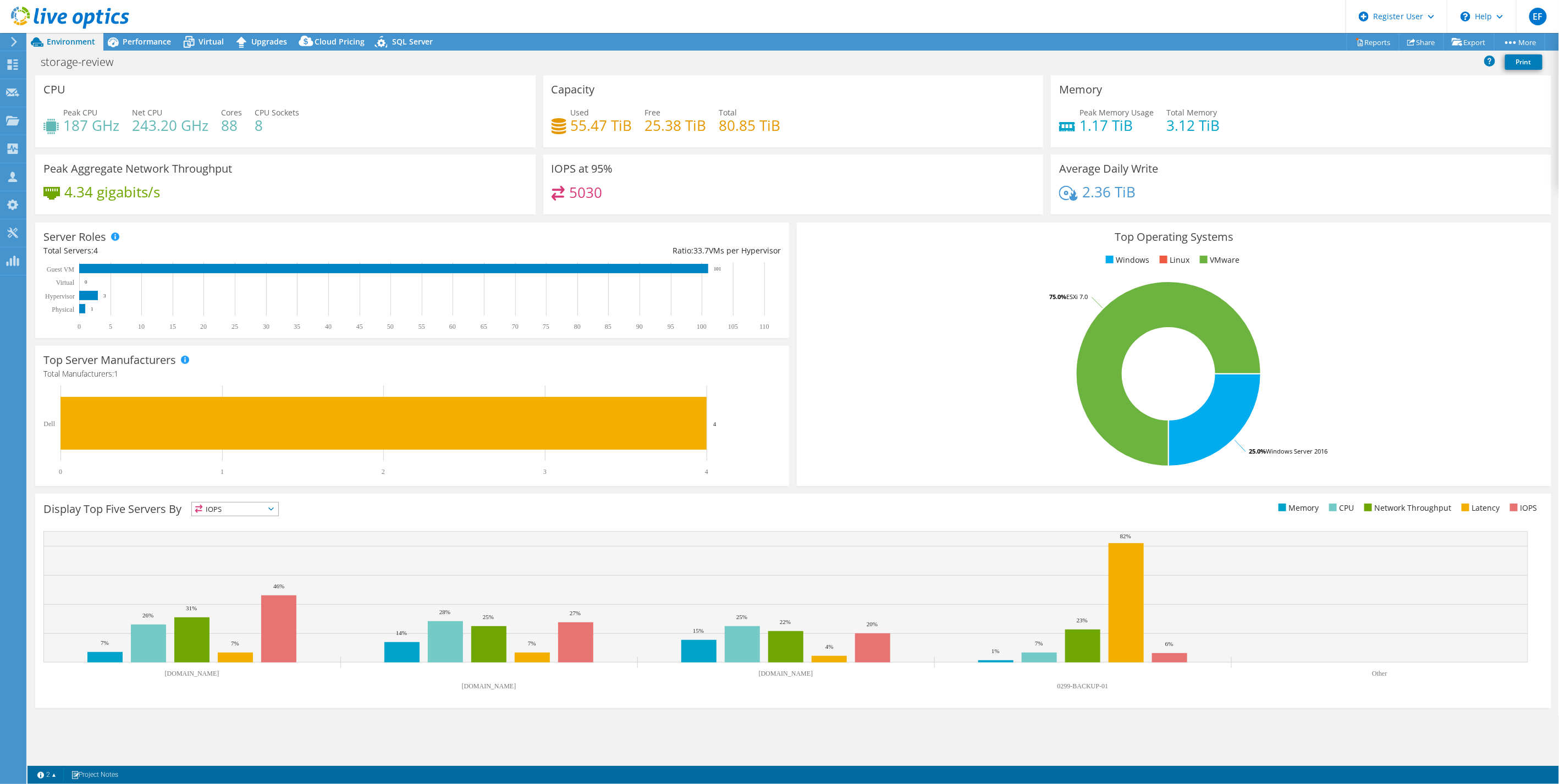
click at [223, 137] on div "Peak CPU 187 GHz Net CPU 243.20 GHz Cores 88 CPU Sockets 8" at bounding box center [285, 125] width 484 height 35
click at [234, 125] on h4 "88" at bounding box center [231, 125] width 21 height 12
drag, startPoint x: 229, startPoint y: 123, endPoint x: 217, endPoint y: 122, distance: 12.0
click at [217, 122] on div "Peak CPU 187 GHz Net CPU 243.20 GHz Cores 88 CPU Sockets 8" at bounding box center [285, 125] width 484 height 35
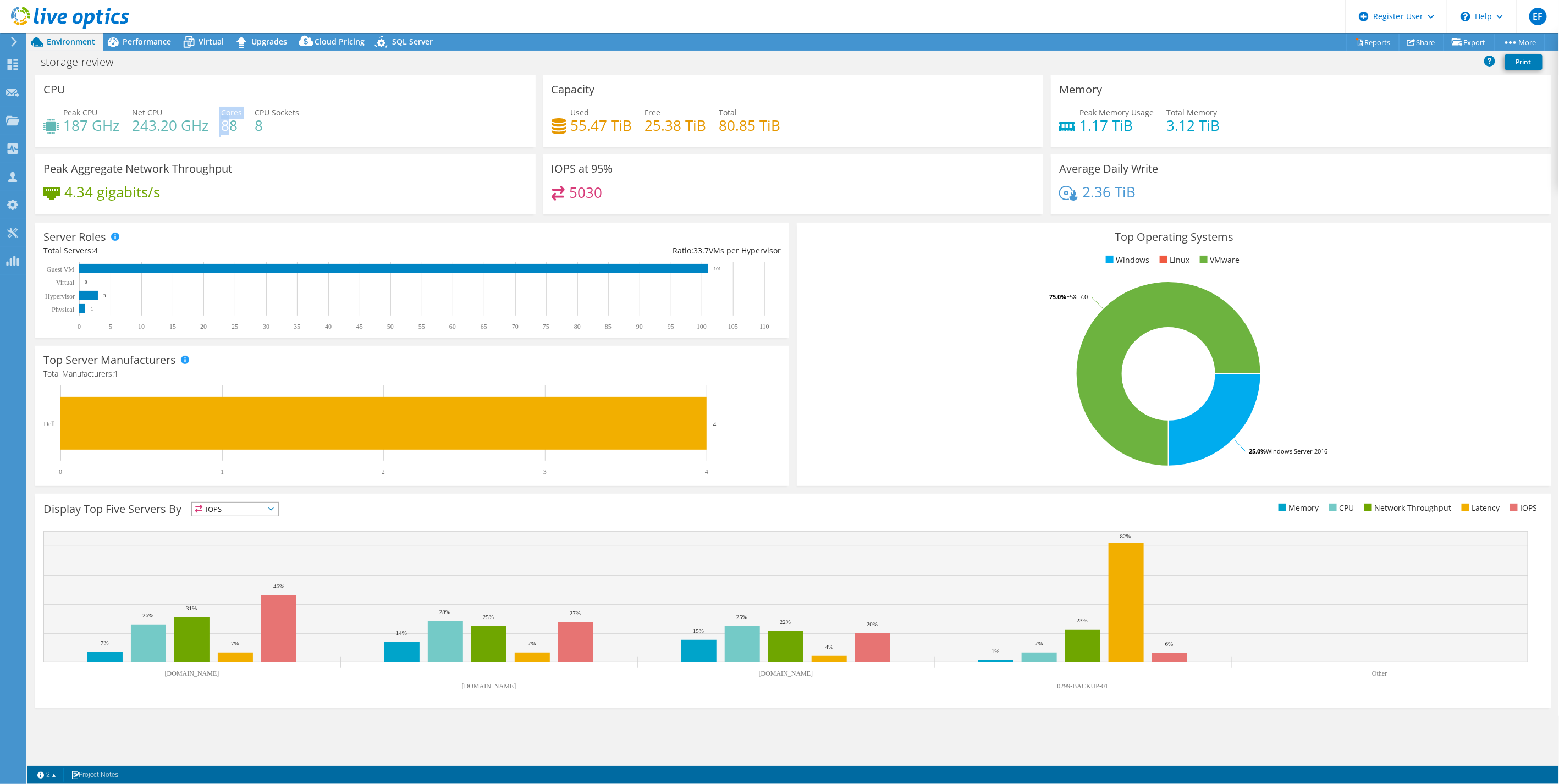
drag, startPoint x: 217, startPoint y: 122, endPoint x: 227, endPoint y: 135, distance: 16.4
click at [227, 135] on div "Peak CPU 187 GHz Net CPU 243.20 GHz Cores 88 CPU Sockets 8" at bounding box center [285, 125] width 484 height 35
click at [269, 132] on div "Peak CPU 187 GHz Net CPU 243.20 GHz Cores 88 CPU Sockets 8" at bounding box center [285, 125] width 484 height 35
click at [229, 132] on h4 "88" at bounding box center [231, 125] width 21 height 12
click at [102, 135] on div "Peak CPU 187 GHz Net CPU 243.20 GHz Cores 88 CPU Sockets 8" at bounding box center [285, 125] width 484 height 35
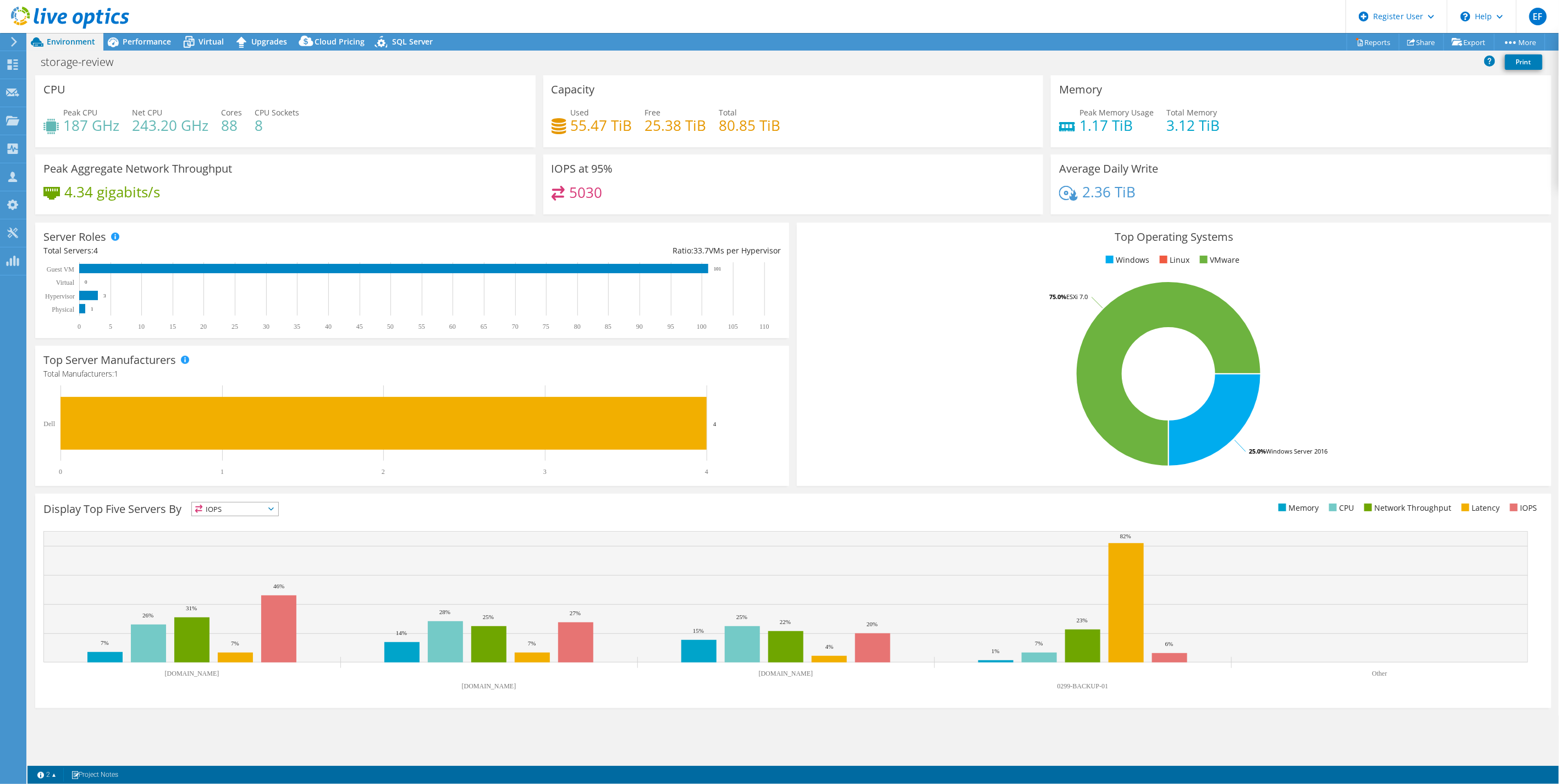
click at [232, 129] on h4 "88" at bounding box center [231, 125] width 21 height 12
drag, startPoint x: 72, startPoint y: 127, endPoint x: 244, endPoint y: 132, distance: 172.1
click at [242, 132] on div "Peak CPU 187 GHz Net CPU 243.20 GHz Cores 88 CPU Sockets 8" at bounding box center [285, 125] width 484 height 35
drag, startPoint x: 244, startPoint y: 132, endPoint x: 251, endPoint y: 129, distance: 7.6
click at [276, 134] on div "Peak CPU 187 GHz Net CPU 243.20 GHz Cores 88 CPU Sockets 8" at bounding box center [285, 125] width 484 height 35
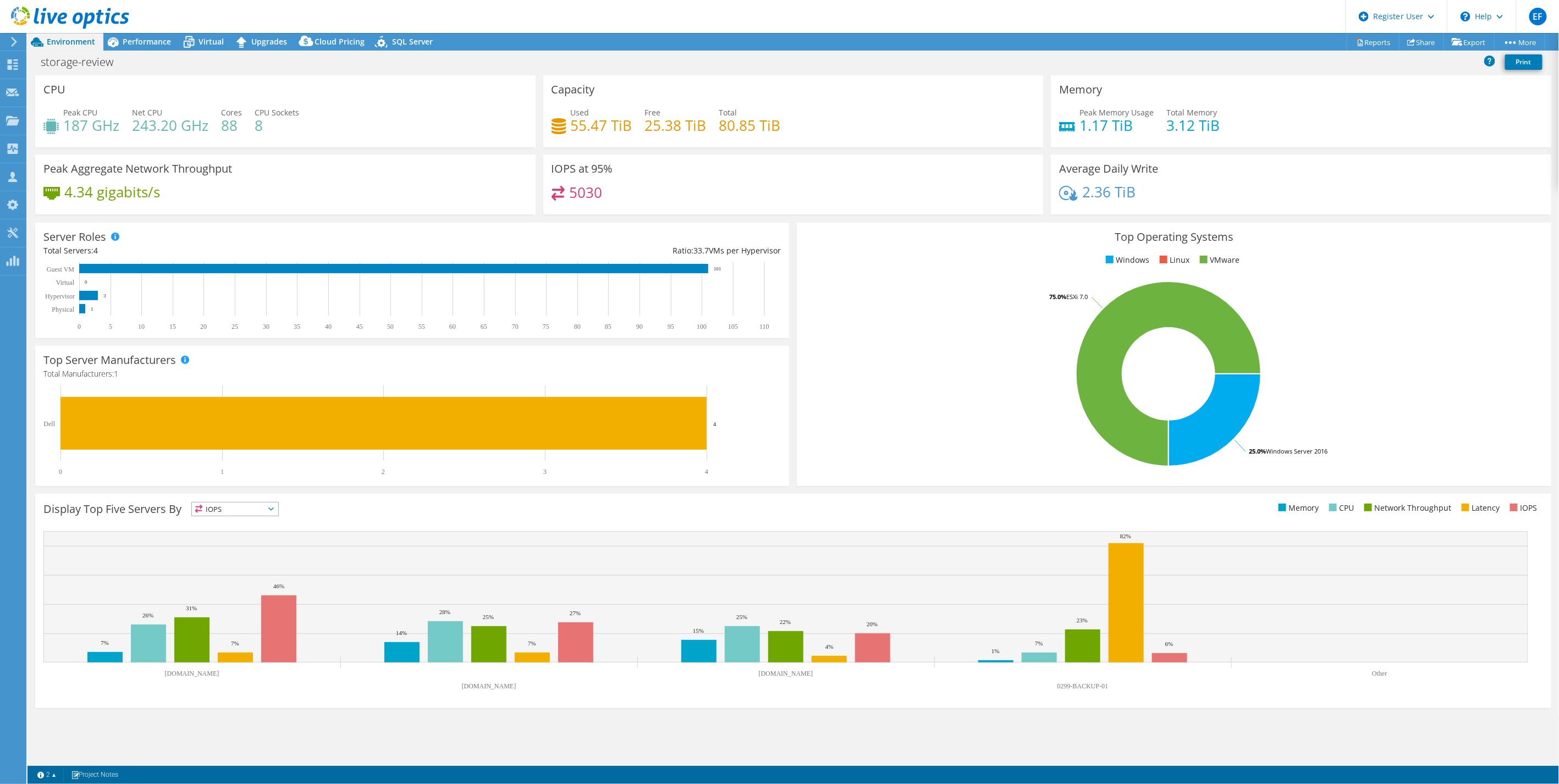
drag, startPoint x: 229, startPoint y: 121, endPoint x: 237, endPoint y: 124, distance: 8.5
click at [234, 122] on h4 "88" at bounding box center [231, 125] width 21 height 12
click at [232, 127] on div "Peak CPU 187 GHz Net CPU 243.20 GHz Cores 88 CPU Sockets 8" at bounding box center [285, 125] width 484 height 35
drag, startPoint x: 232, startPoint y: 127, endPoint x: 237, endPoint y: 134, distance: 8.6
click at [237, 134] on div "Peak CPU 187 GHz Net CPU 243.20 GHz Cores 88 CPU Sockets 8" at bounding box center [285, 125] width 484 height 35
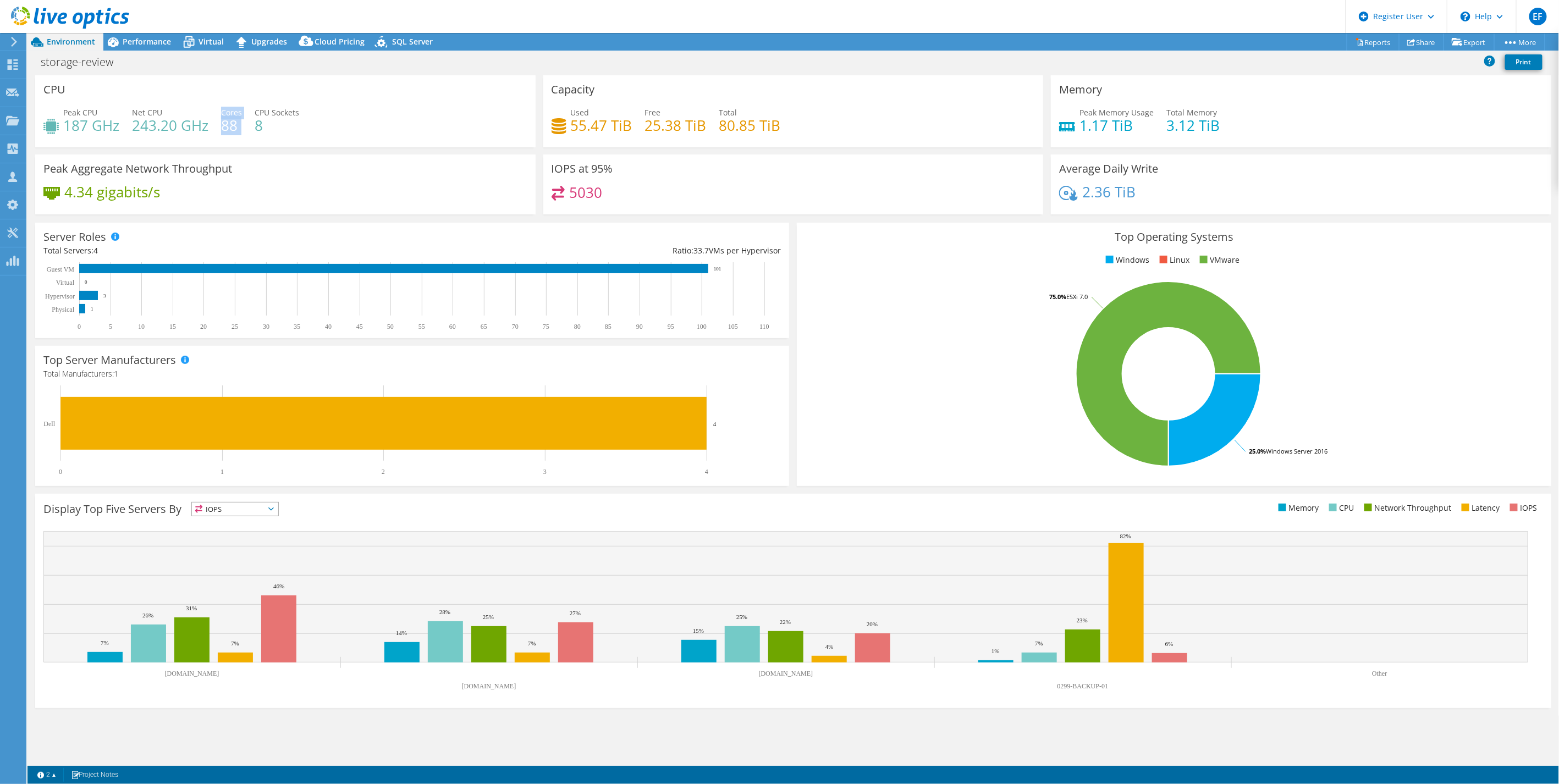
drag, startPoint x: 220, startPoint y: 124, endPoint x: 222, endPoint y: 112, distance: 12.2
click at [222, 112] on div "Peak CPU 187 GHz Net CPU 243.20 GHz Cores 88 CPU Sockets 8" at bounding box center [285, 125] width 484 height 35
click at [387, 149] on div "CPU Peak CPU 187 GHz Net CPU 243.20 GHz Cores 88 CPU Sockets 8" at bounding box center [285, 115] width 508 height 79
drag, startPoint x: 227, startPoint y: 113, endPoint x: 246, endPoint y: 136, distance: 29.8
click at [246, 136] on div "Peak CPU 187 GHz Net CPU 243.20 GHz Cores 88 CPU Sockets 8" at bounding box center [285, 125] width 484 height 35
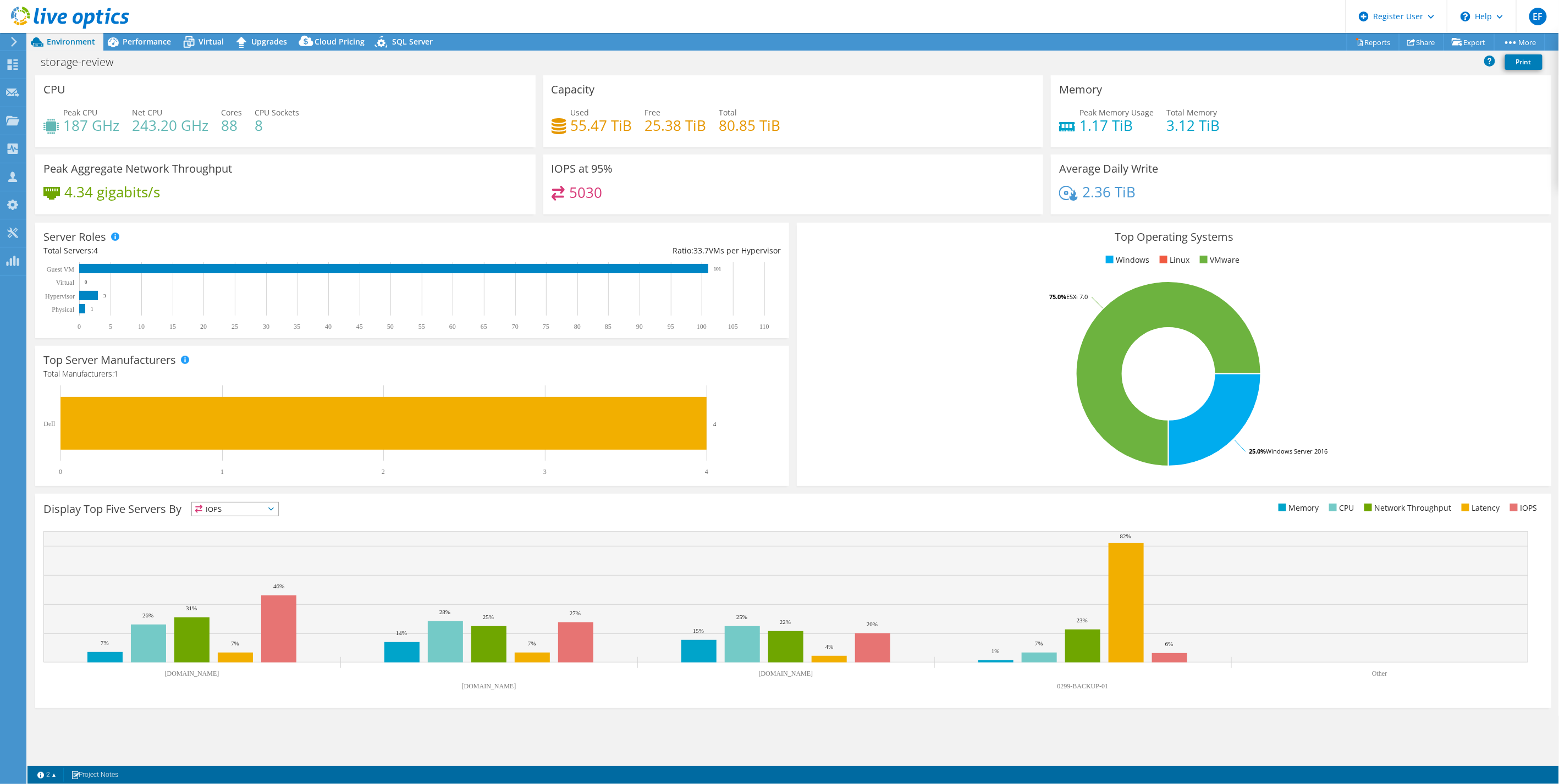
drag, startPoint x: 246, startPoint y: 136, endPoint x: 241, endPoint y: 119, distance: 17.7
click at [255, 152] on div "CPU Peak CPU 187 GHz Net CPU 243.20 GHz Cores 88 CPU Sockets 8" at bounding box center [285, 115] width 508 height 79
click at [240, 117] on div "Peak CPU 187 GHz Net CPU 243.20 GHz Cores 88 CPU Sockets 8" at bounding box center [285, 125] width 484 height 35
click at [240, 117] on span "Cores" at bounding box center [231, 112] width 21 height 11
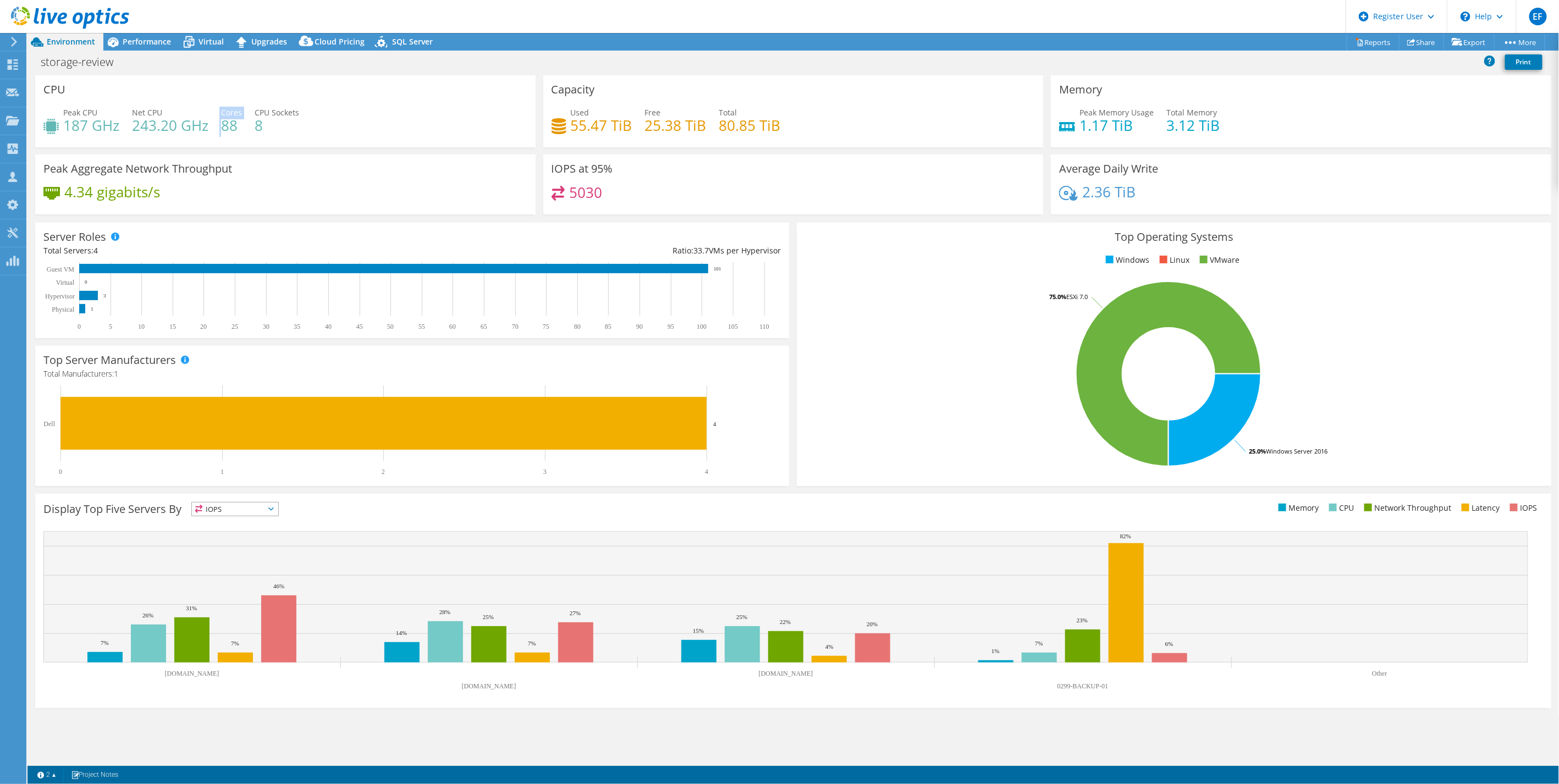
click at [238, 116] on span "Cores" at bounding box center [231, 112] width 21 height 11
click at [232, 124] on h4 "88" at bounding box center [231, 125] width 21 height 12
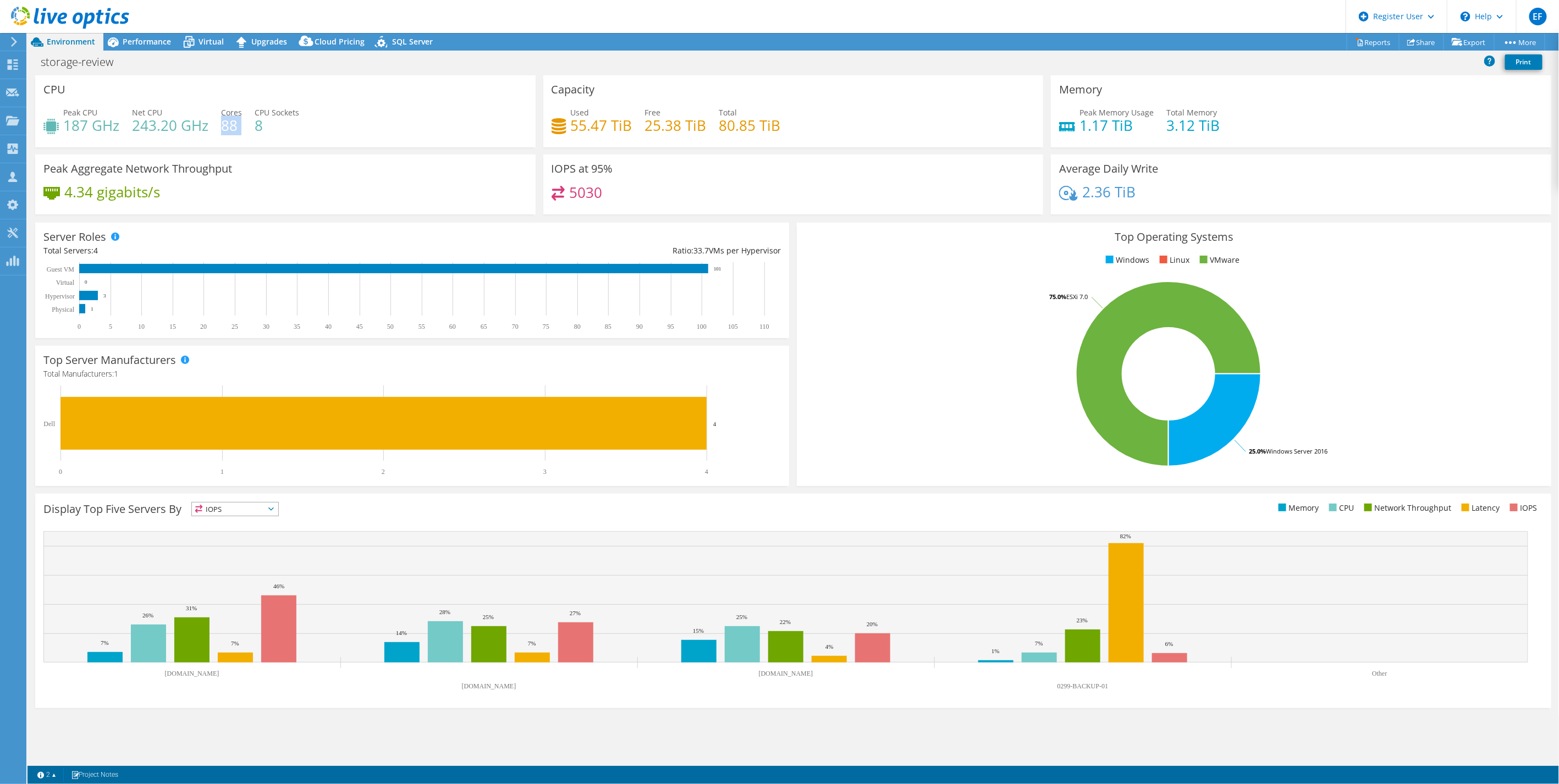
drag, startPoint x: 232, startPoint y: 124, endPoint x: 226, endPoint y: 114, distance: 11.7
click at [226, 119] on h4 "88" at bounding box center [231, 125] width 21 height 12
drag, startPoint x: 234, startPoint y: 123, endPoint x: 218, endPoint y: 112, distance: 19.4
click at [218, 112] on div "Peak CPU 187 GHz Net CPU 243.20 GHz Cores 88 CPU Sockets 8" at bounding box center [285, 125] width 484 height 35
drag, startPoint x: 218, startPoint y: 112, endPoint x: 365, endPoint y: 161, distance: 155.0
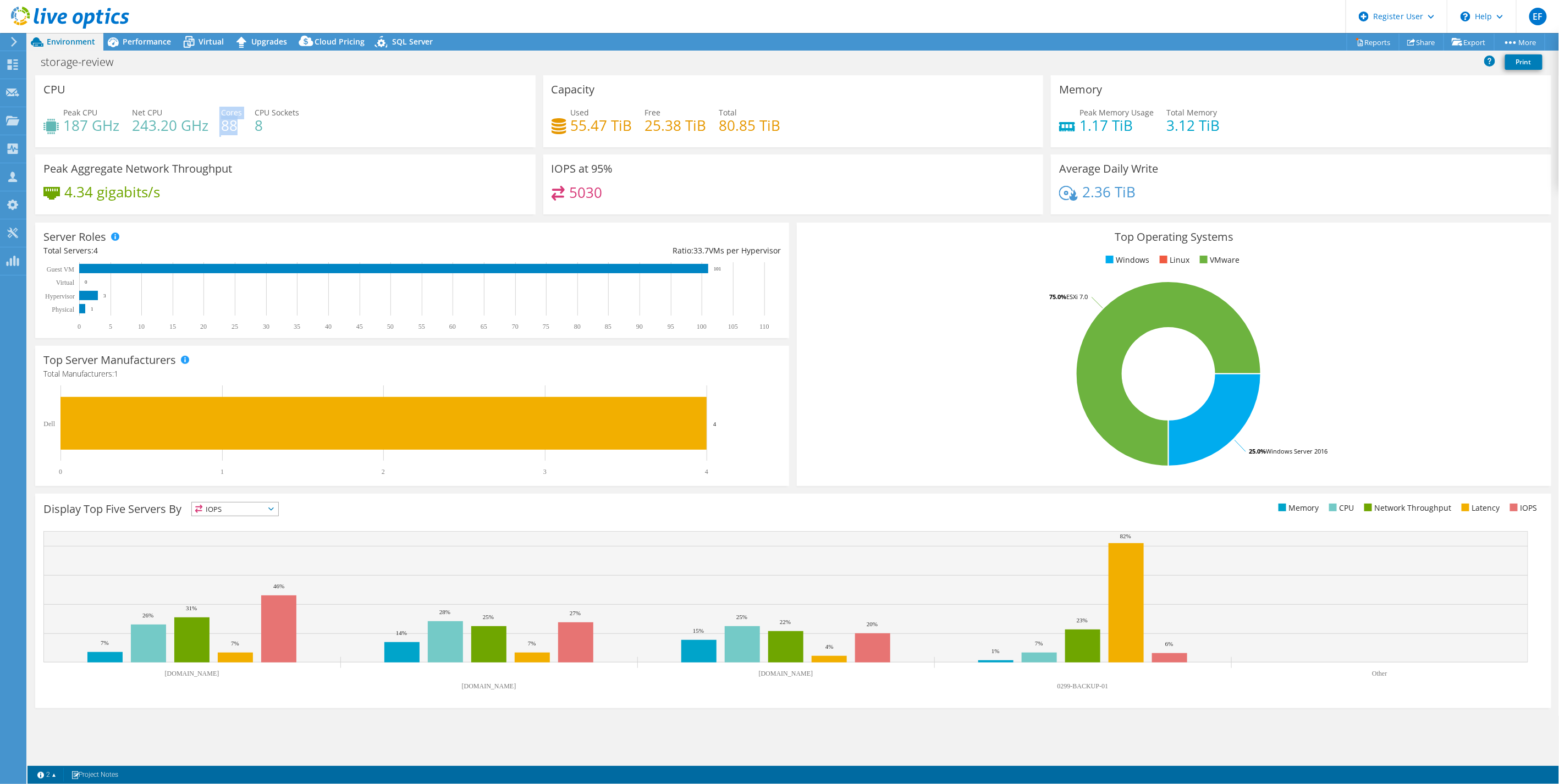
click at [360, 161] on div "Peak Aggregate Network Throughput 4.34 gigabits/s" at bounding box center [285, 184] width 500 height 60
